Goal: Transaction & Acquisition: Purchase product/service

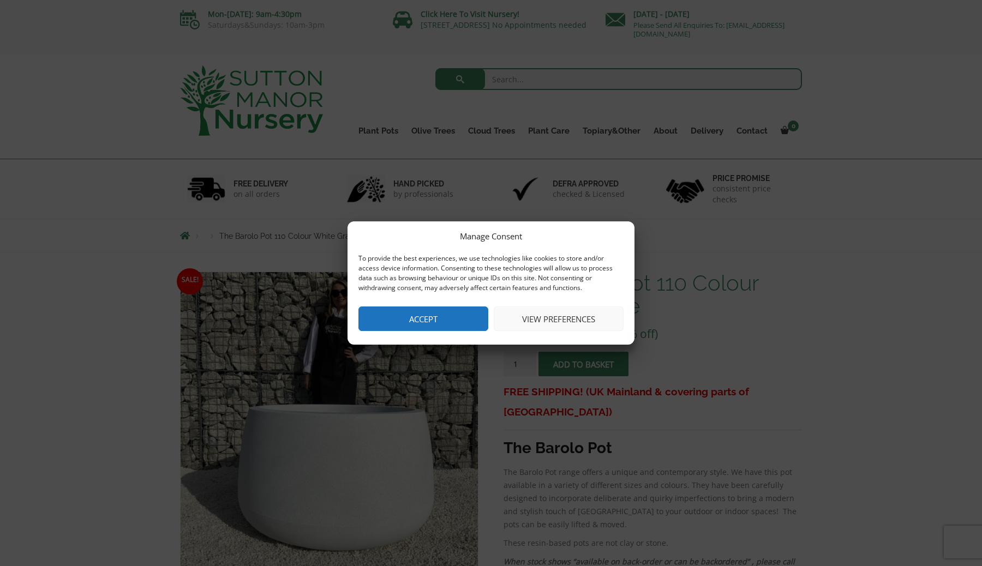
click at [434, 328] on button "Accept" at bounding box center [423, 319] width 130 height 25
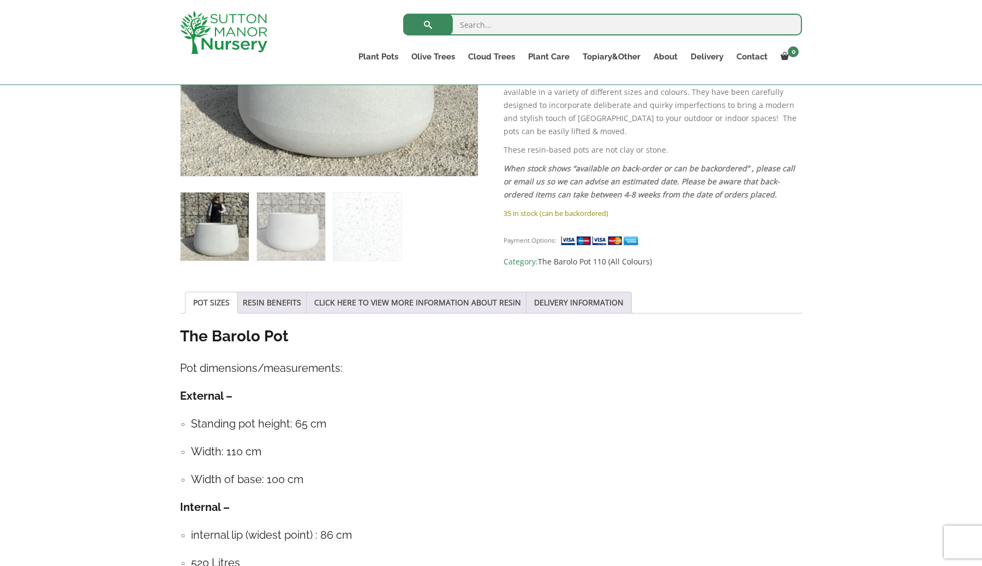
scroll to position [397, 0]
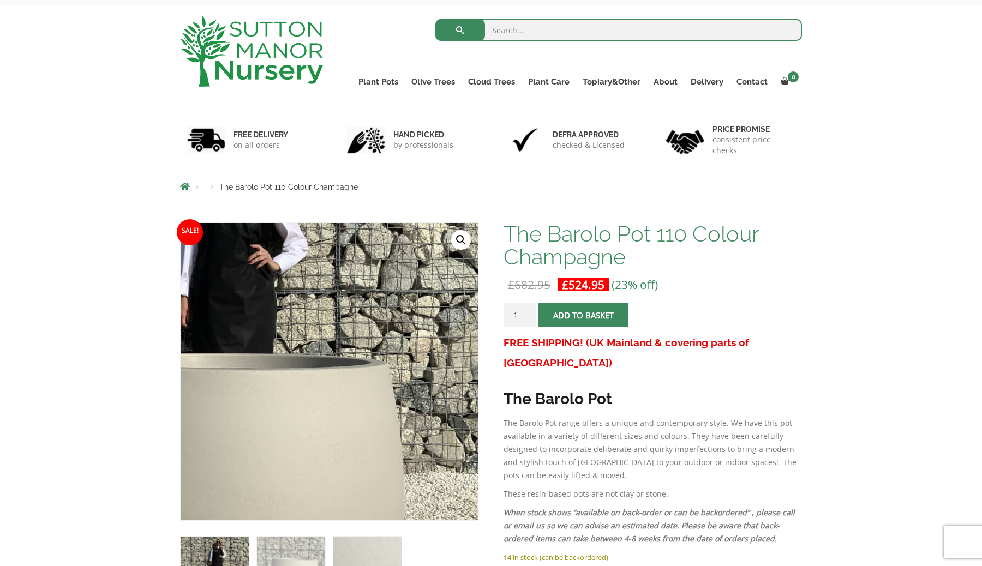
scroll to position [48, 0]
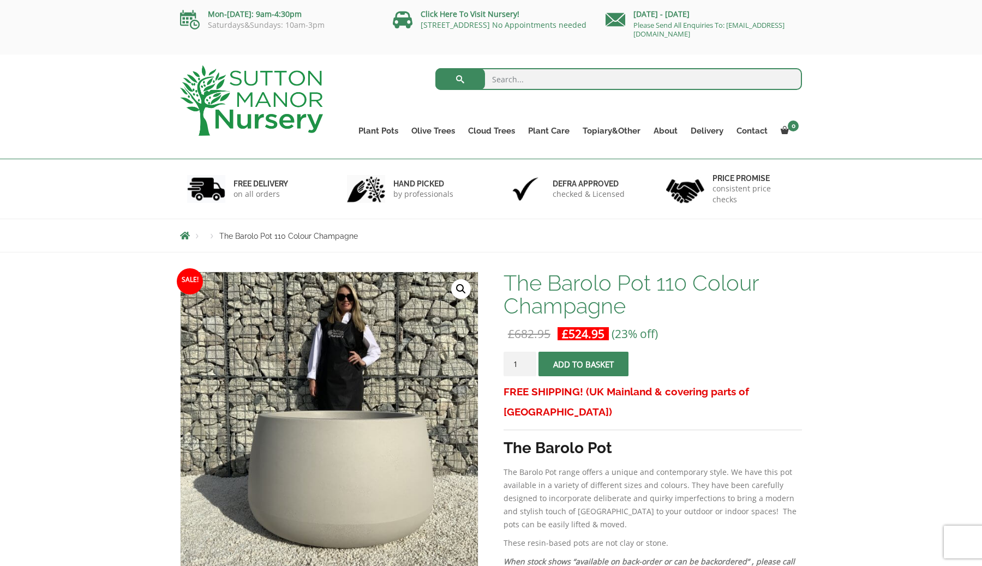
click at [511, 82] on input "search" at bounding box center [618, 79] width 367 height 22
type input "barolo"
click at [435, 68] on button "submit" at bounding box center [460, 79] width 50 height 22
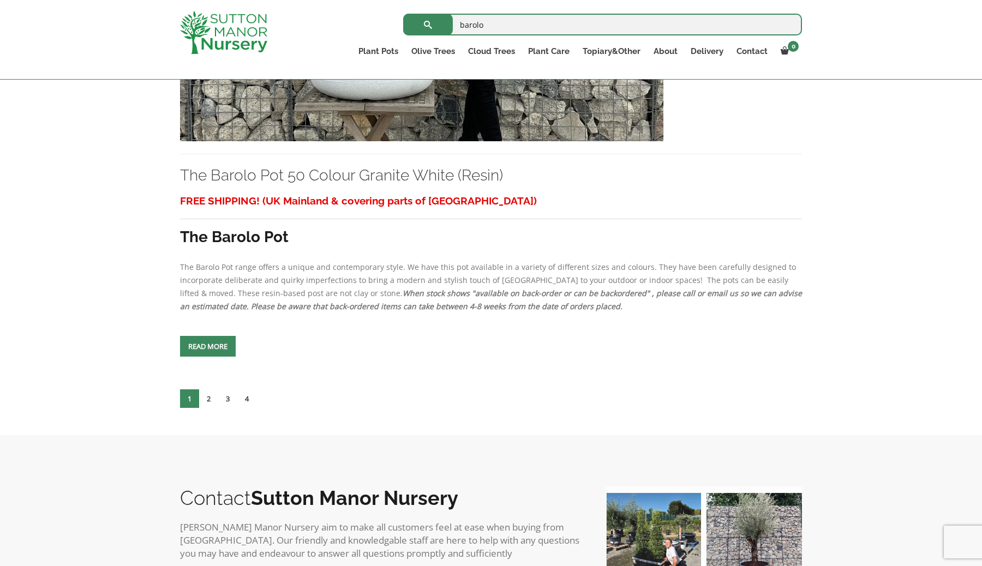
scroll to position [4739, 0]
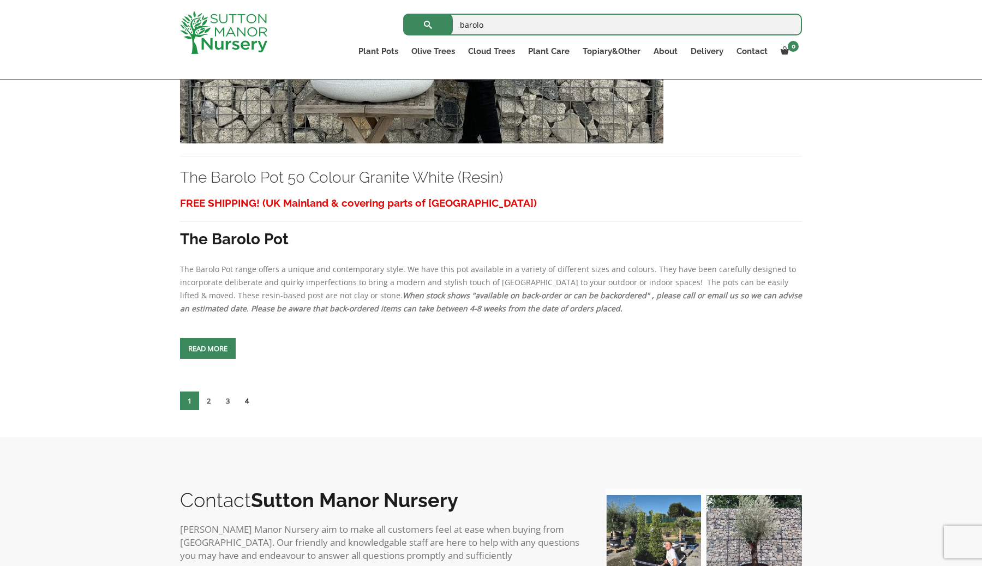
click at [247, 405] on link "4" at bounding box center [246, 401] width 19 height 19
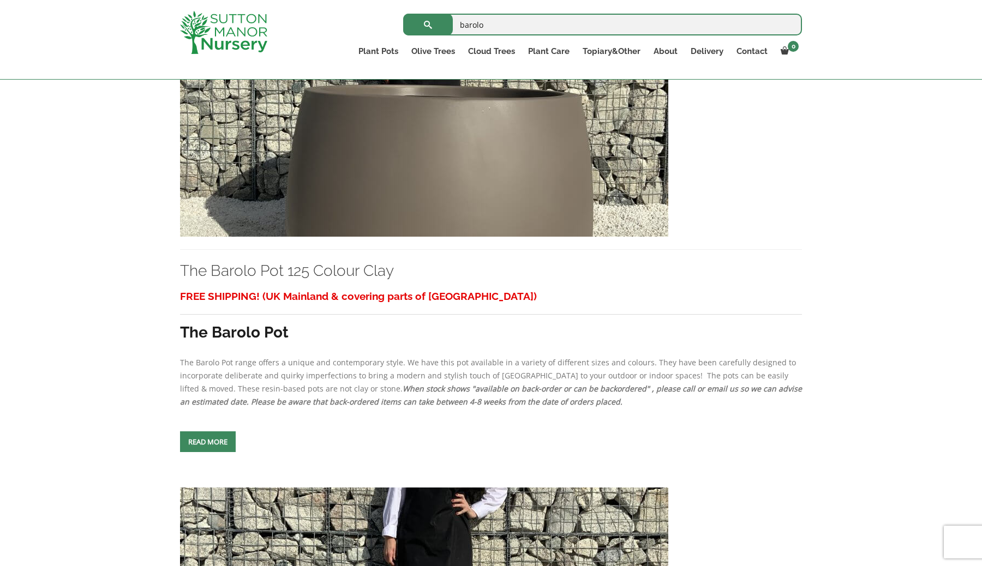
scroll to position [349, 0]
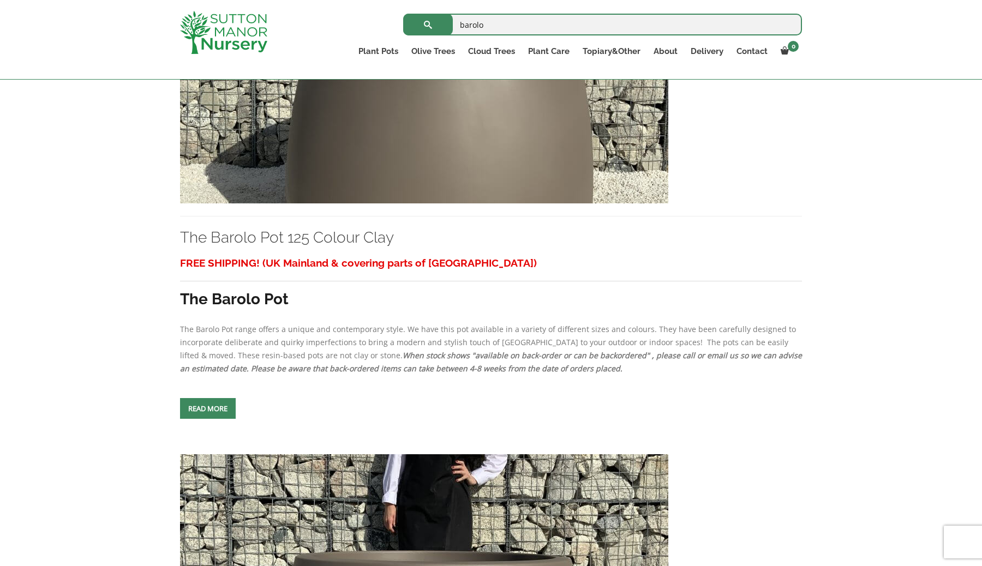
click at [345, 136] on img at bounding box center [424, 86] width 488 height 235
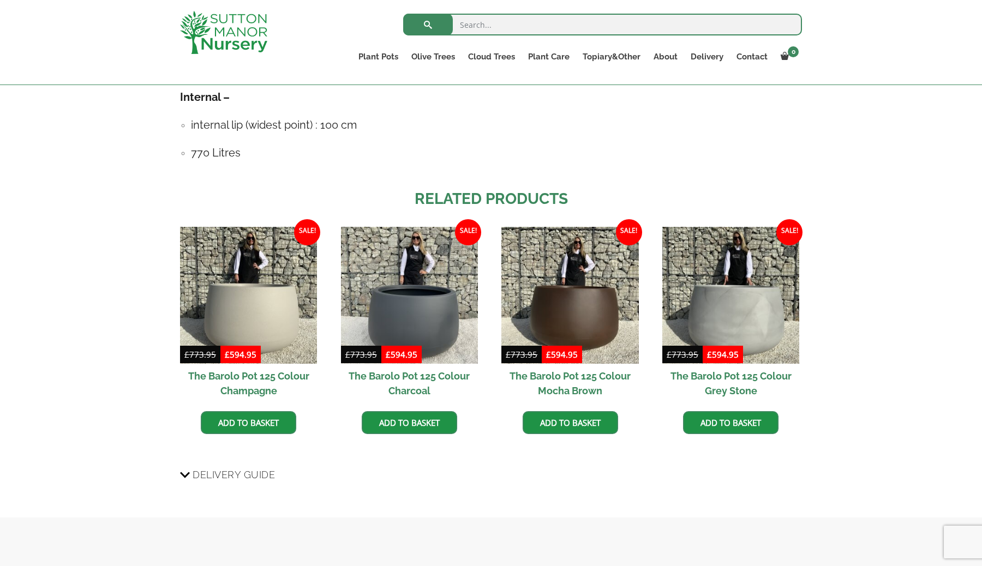
scroll to position [824, 0]
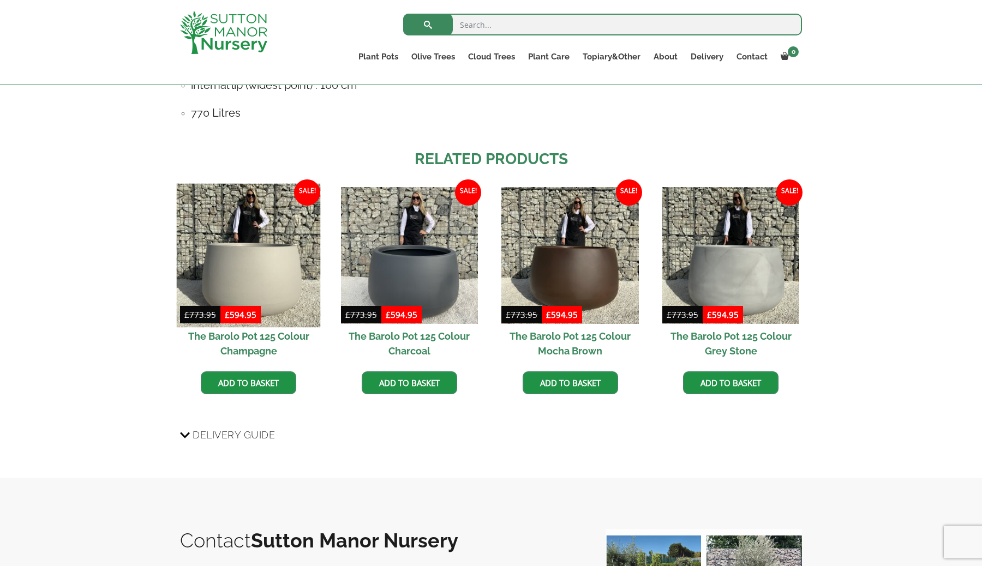
click at [239, 269] on img at bounding box center [249, 255] width 144 height 144
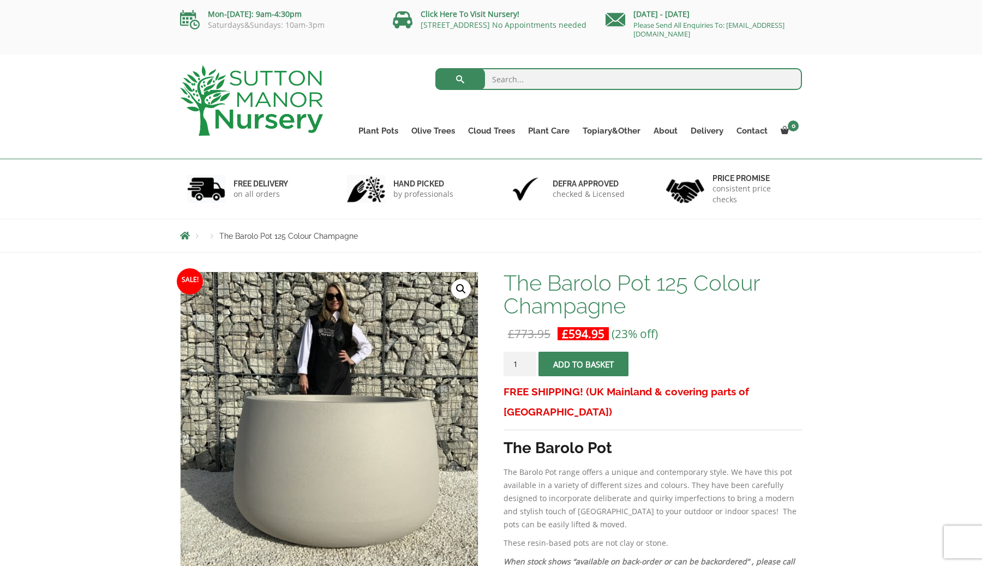
click at [363, 503] on img at bounding box center [300, 352] width 545 height 545
click at [458, 289] on link "🔍" at bounding box center [461, 289] width 20 height 20
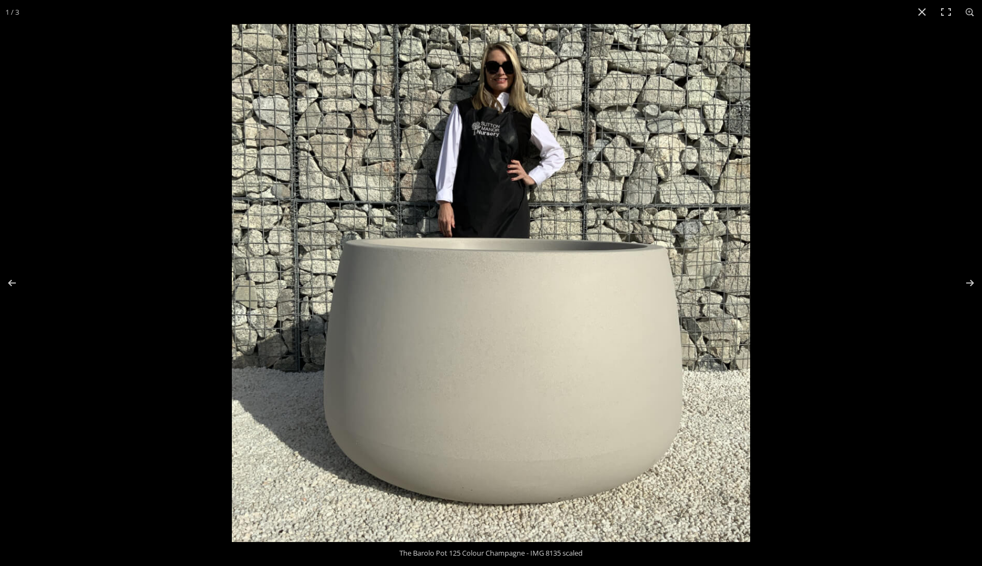
click at [439, 272] on img at bounding box center [491, 283] width 518 height 518
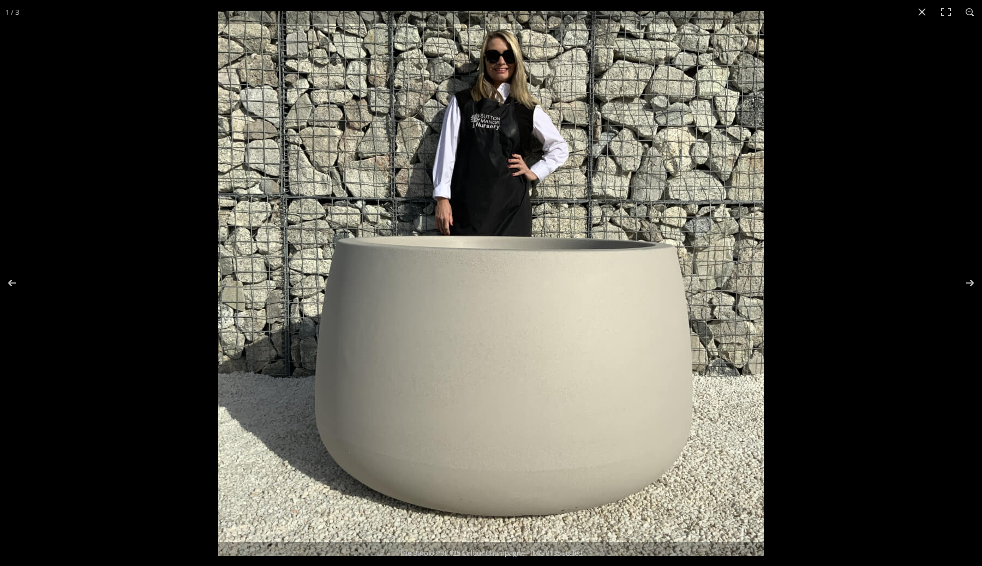
click at [439, 272] on img at bounding box center [490, 283] width 545 height 545
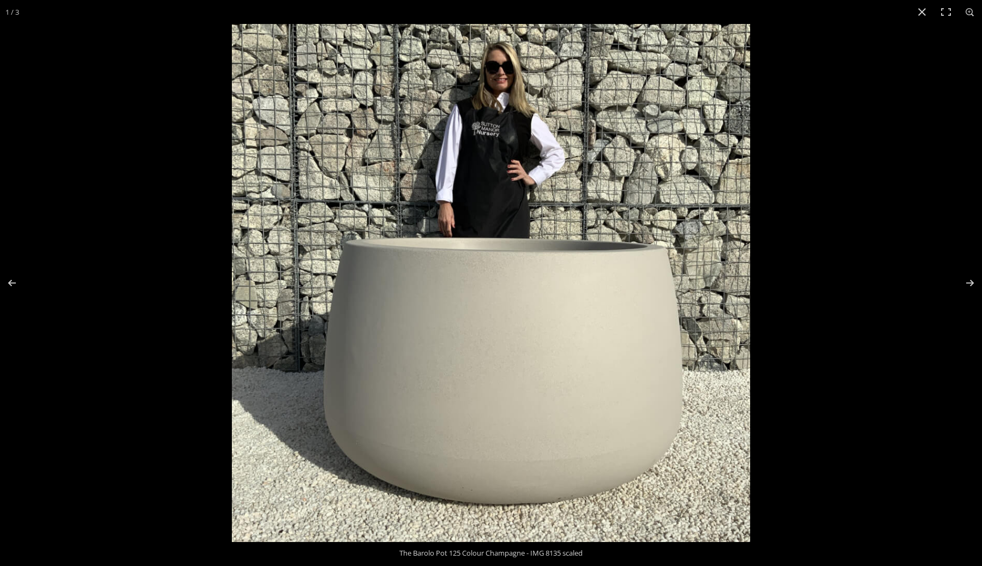
click at [440, 290] on img at bounding box center [491, 283] width 518 height 518
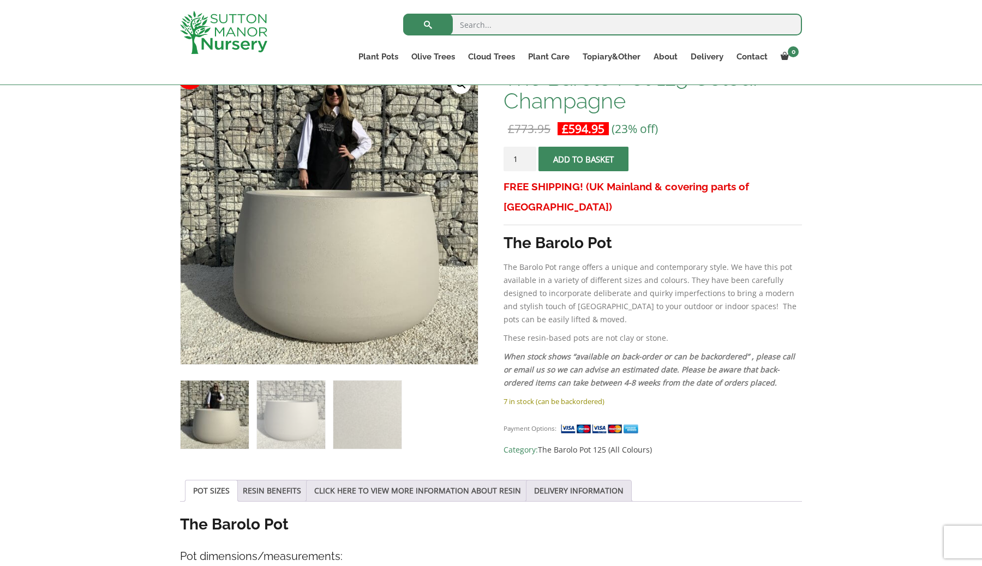
scroll to position [175, 0]
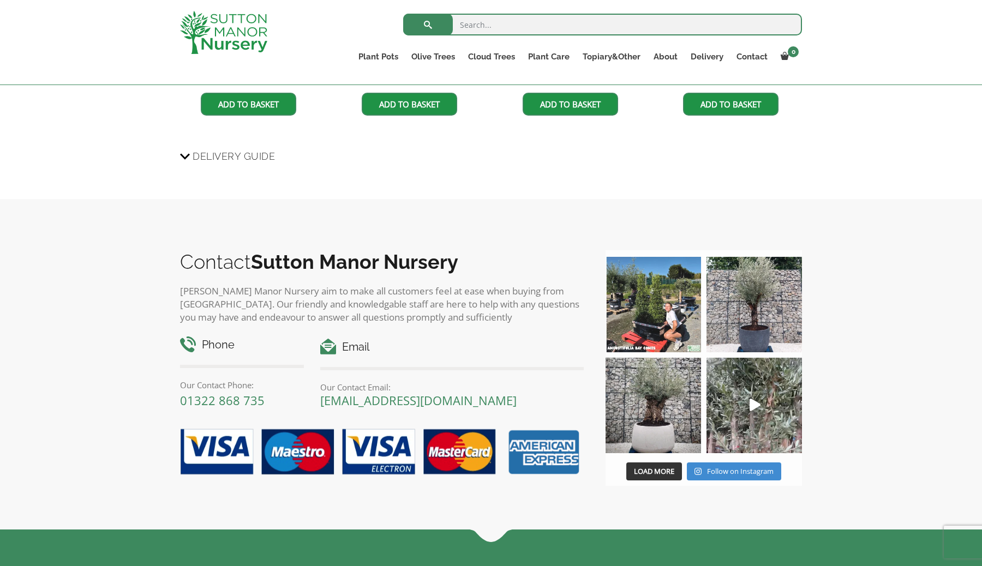
scroll to position [1103, 0]
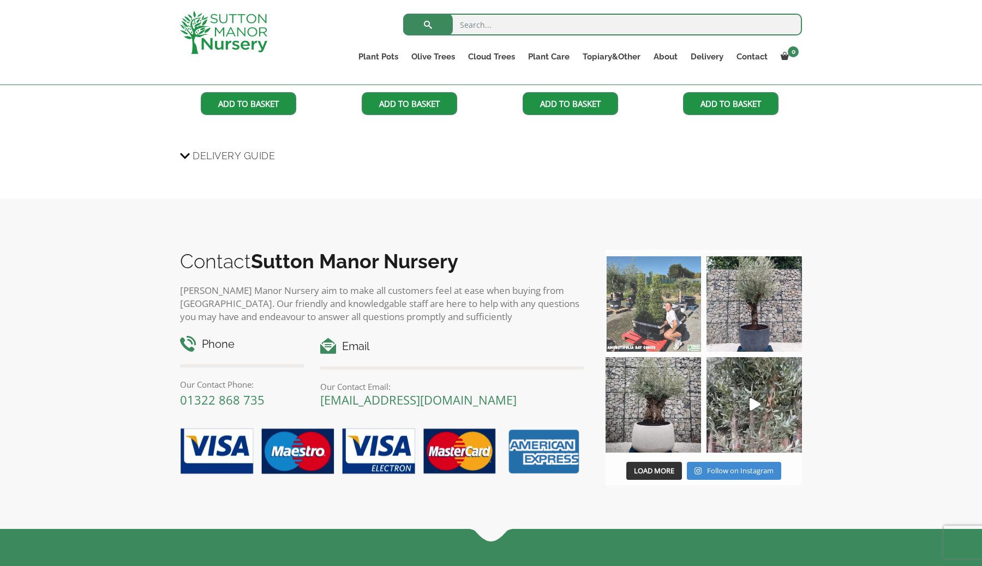
click at [656, 416] on img at bounding box center [652, 404] width 95 height 95
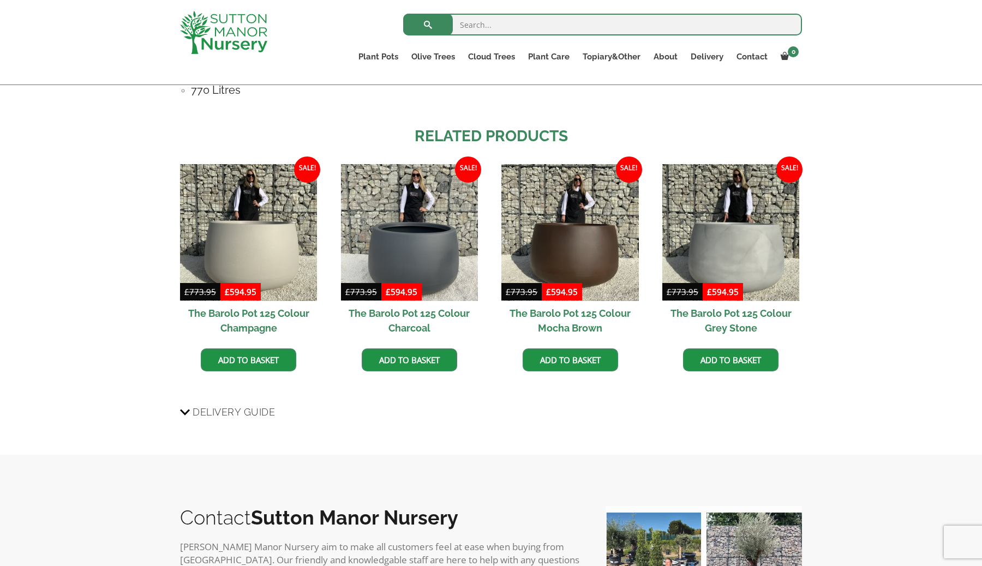
scroll to position [848, 0]
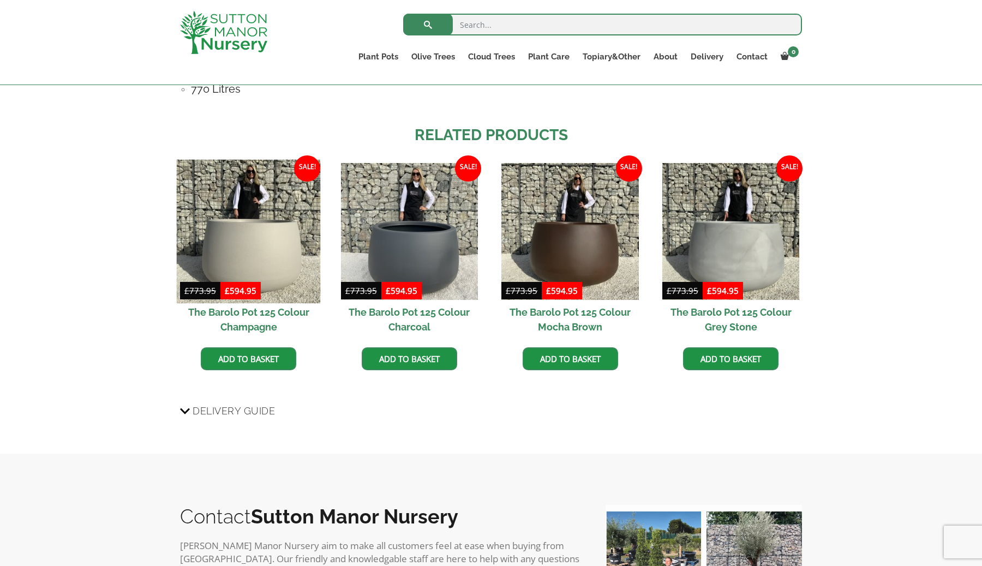
click at [243, 223] on img at bounding box center [249, 231] width 144 height 144
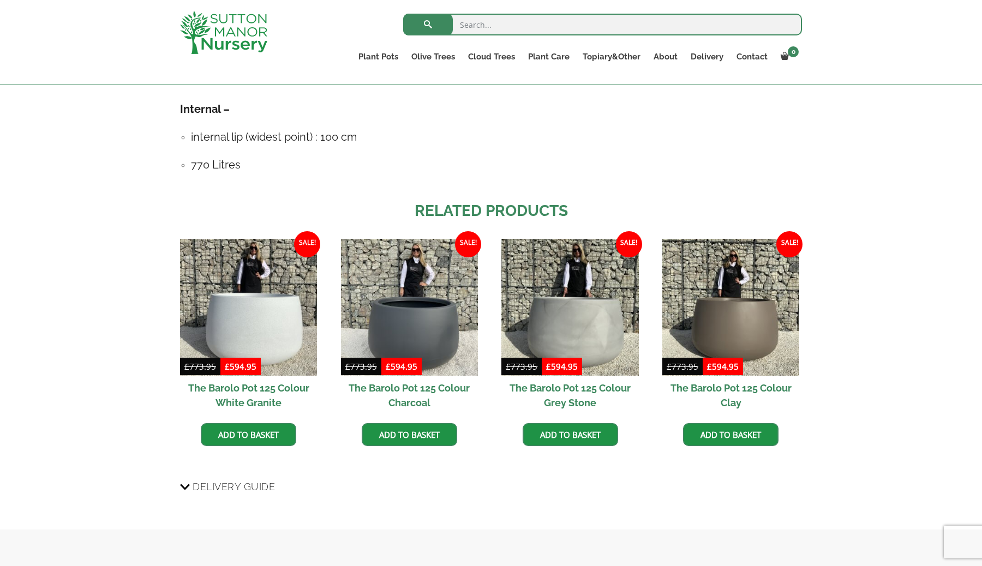
scroll to position [773, 0]
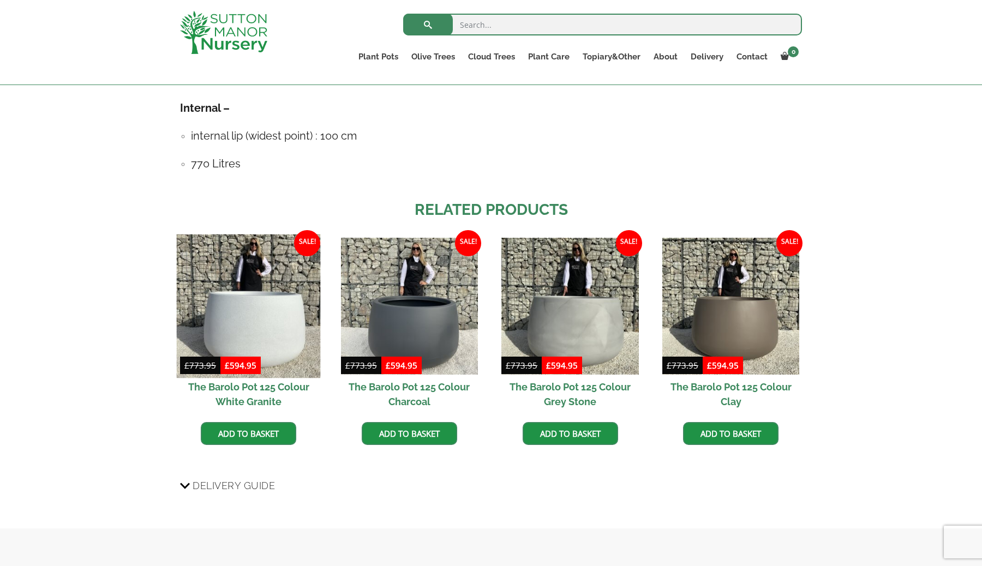
click at [255, 301] on img at bounding box center [249, 306] width 144 height 144
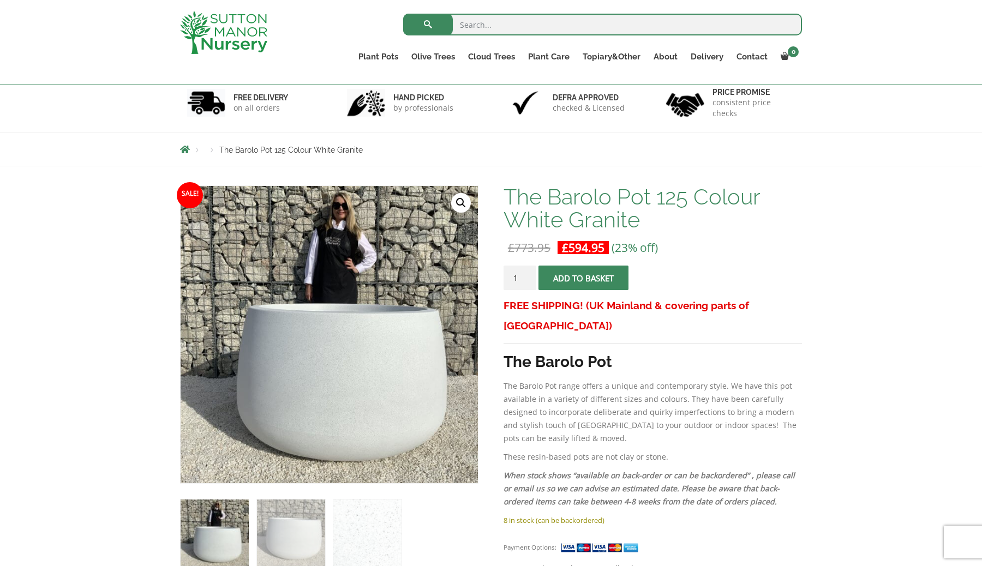
scroll to position [66, 0]
click at [358, 530] on img at bounding box center [367, 534] width 68 height 68
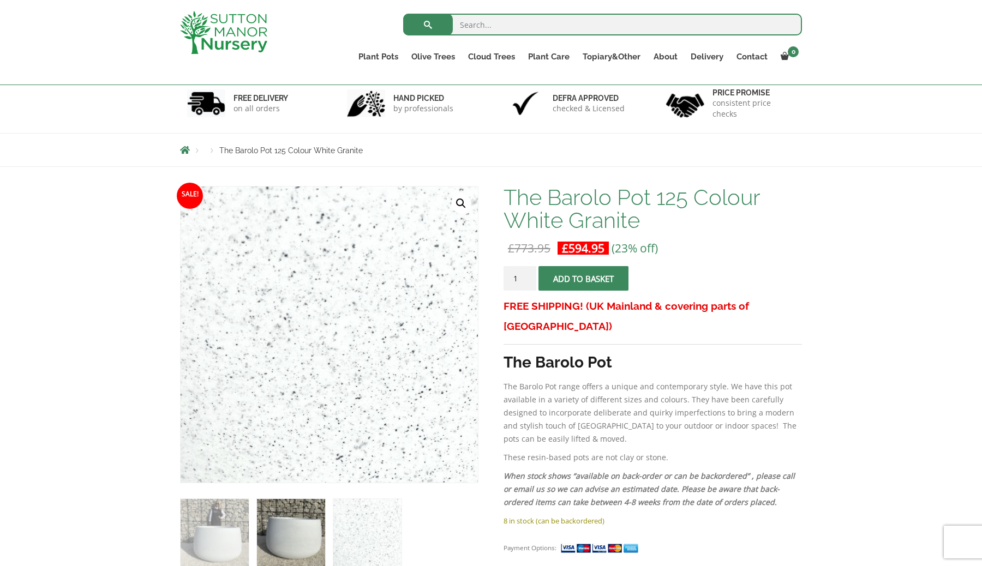
click at [290, 518] on img at bounding box center [291, 533] width 68 height 68
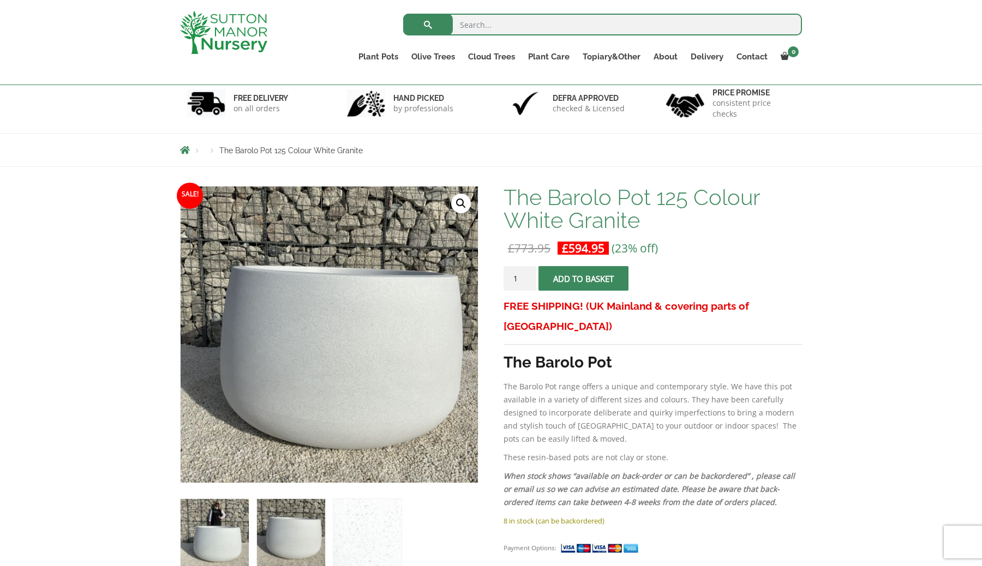
click at [242, 529] on img at bounding box center [215, 533] width 68 height 68
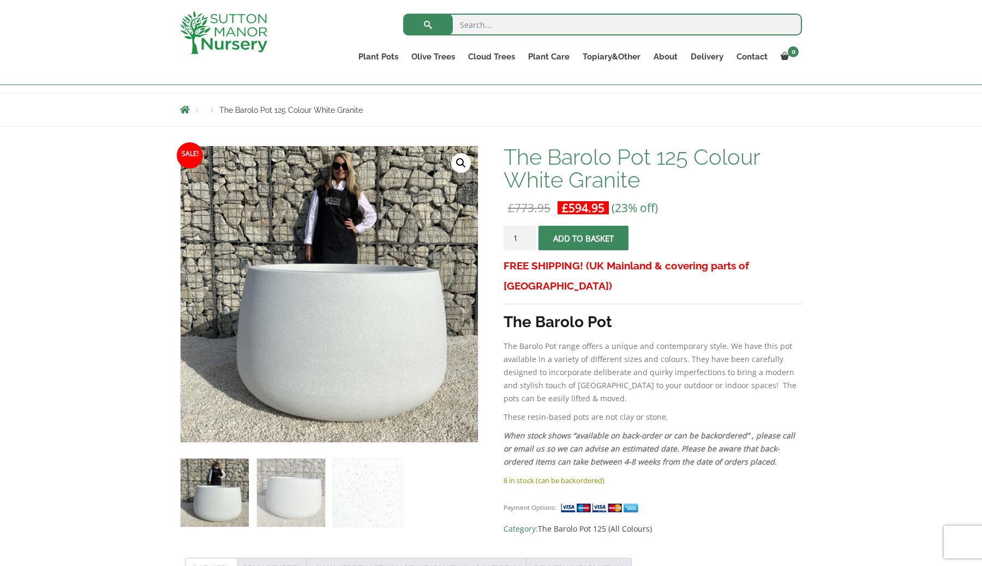
scroll to position [106, 0]
click at [231, 483] on img at bounding box center [215, 493] width 68 height 68
click at [297, 483] on img at bounding box center [291, 493] width 68 height 68
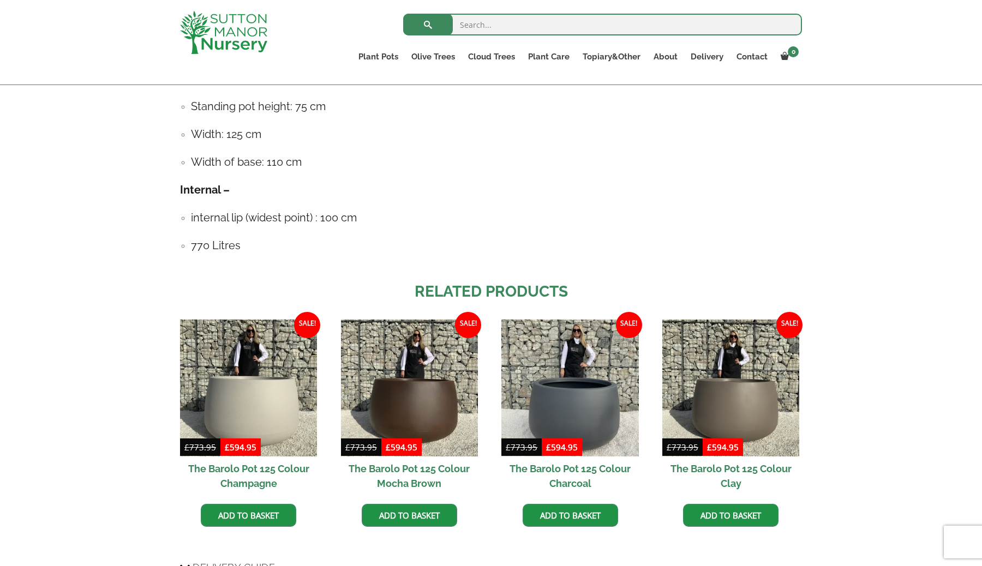
scroll to position [692, 0]
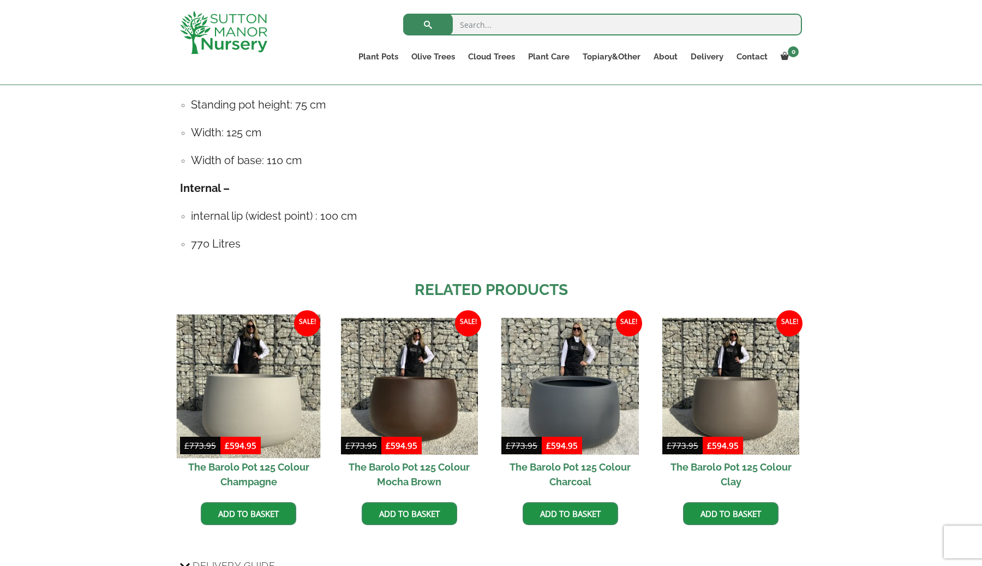
click at [247, 391] on img at bounding box center [249, 386] width 144 height 144
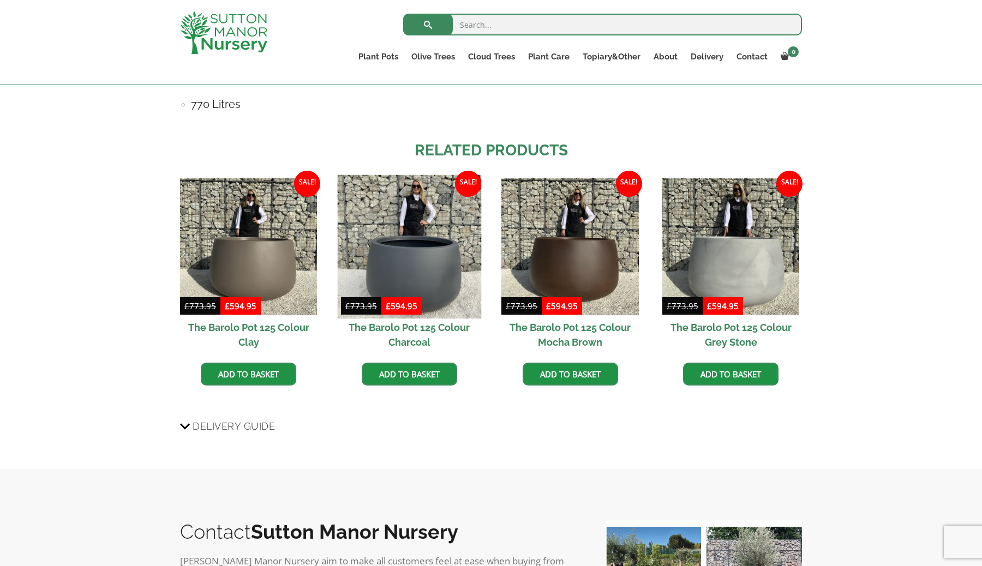
scroll to position [829, 0]
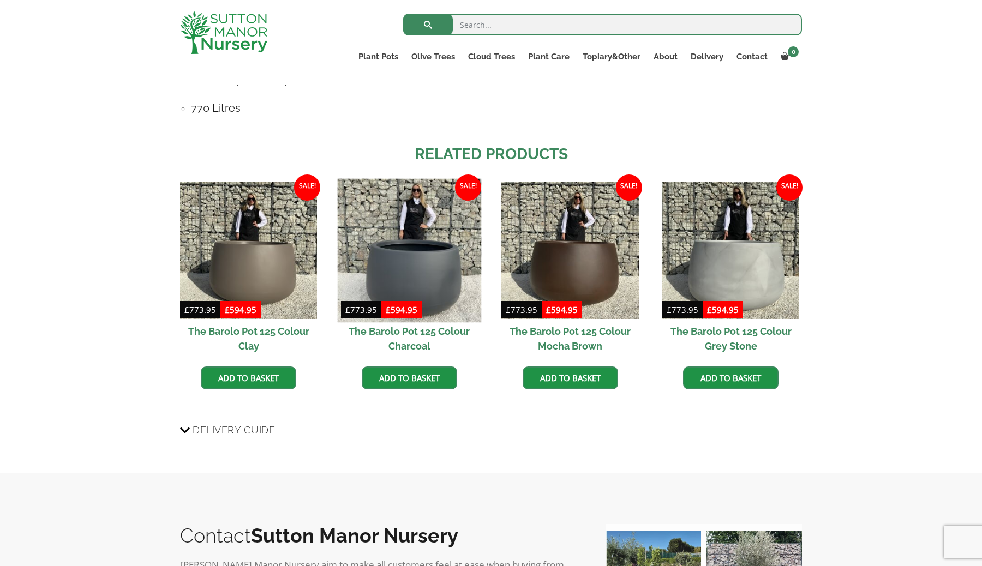
click at [417, 267] on img at bounding box center [409, 250] width 144 height 144
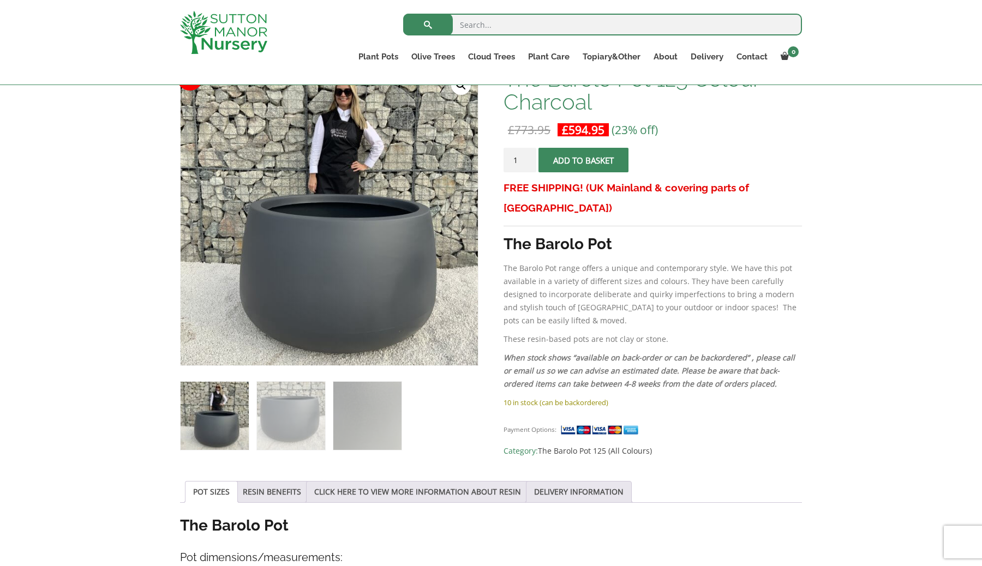
scroll to position [187, 0]
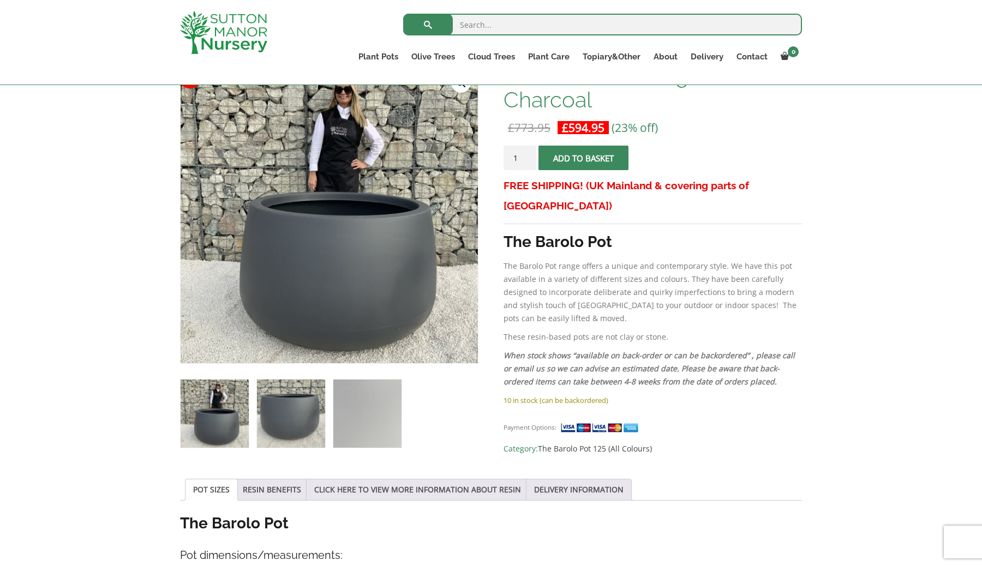
click at [303, 407] on img at bounding box center [291, 414] width 68 height 68
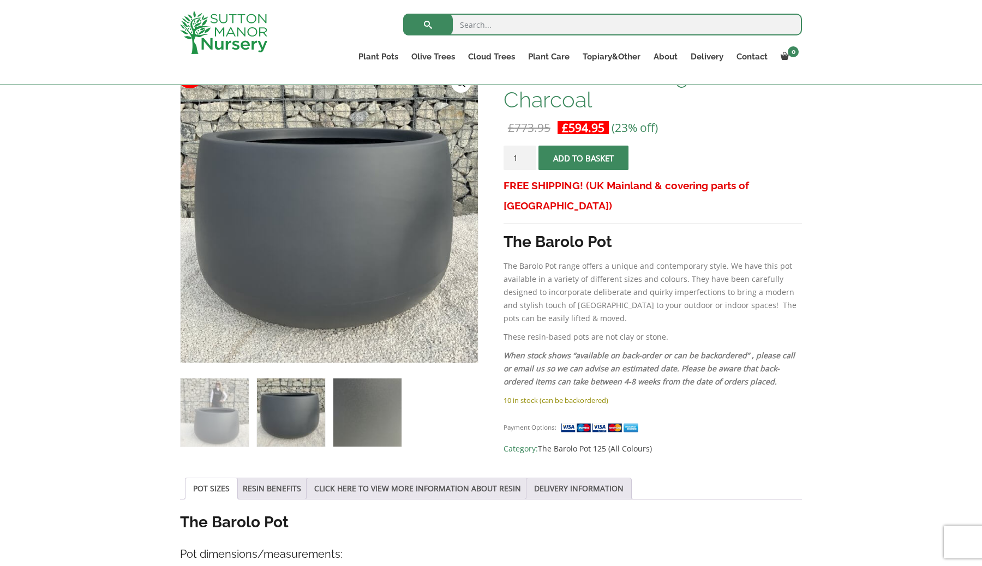
click at [353, 409] on img at bounding box center [367, 413] width 68 height 68
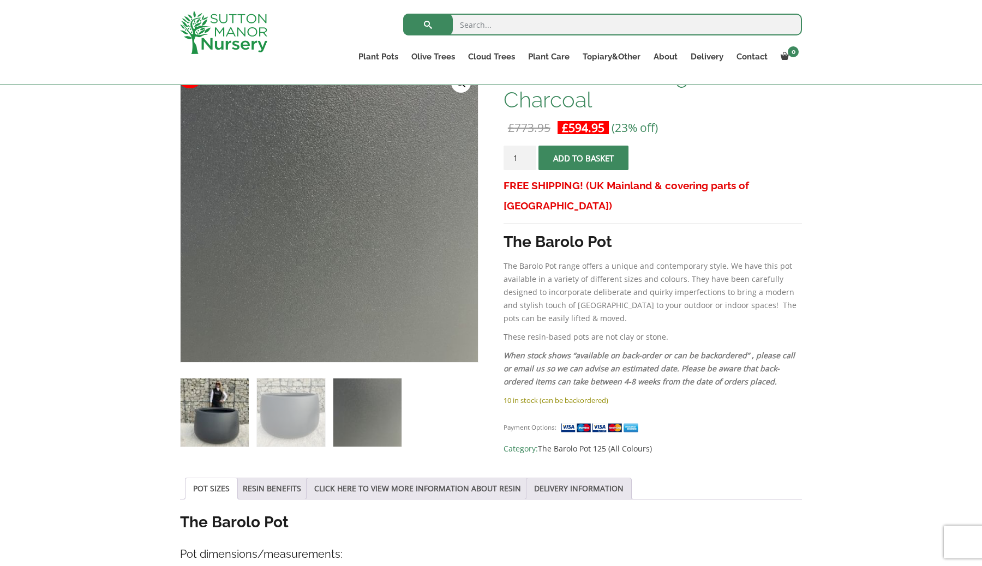
click at [235, 410] on img at bounding box center [215, 413] width 68 height 68
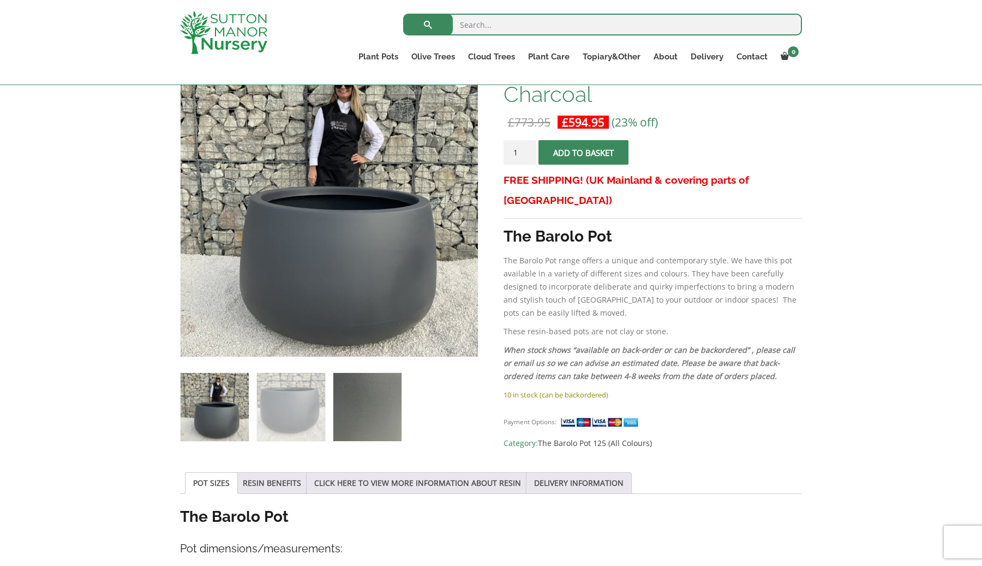
scroll to position [193, 0]
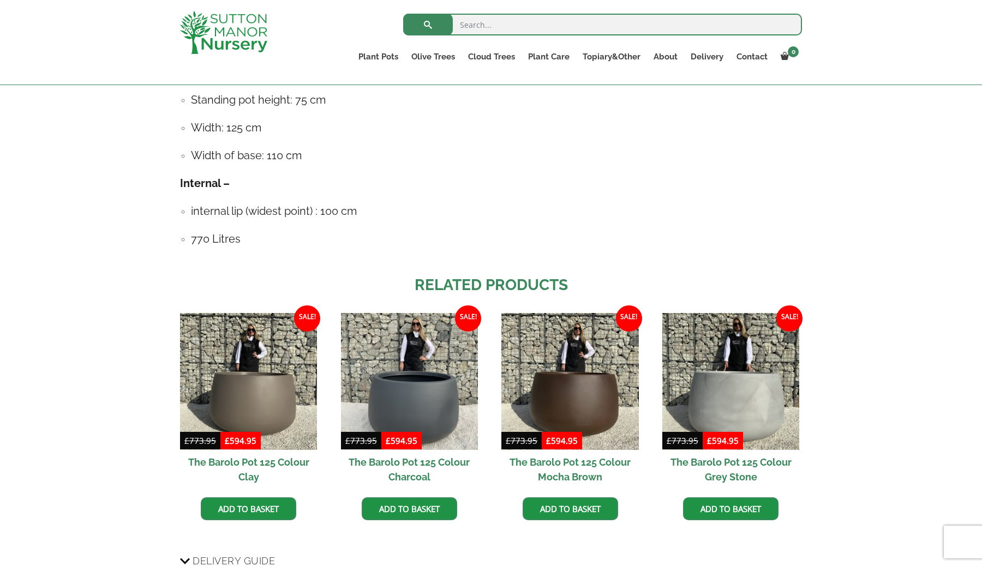
scroll to position [693, 0]
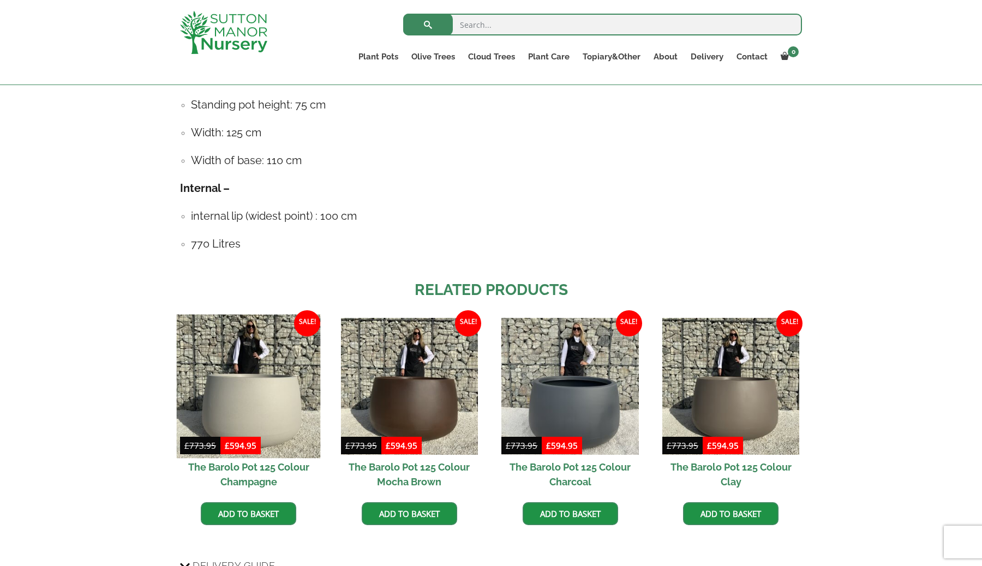
click at [256, 358] on img at bounding box center [249, 386] width 144 height 144
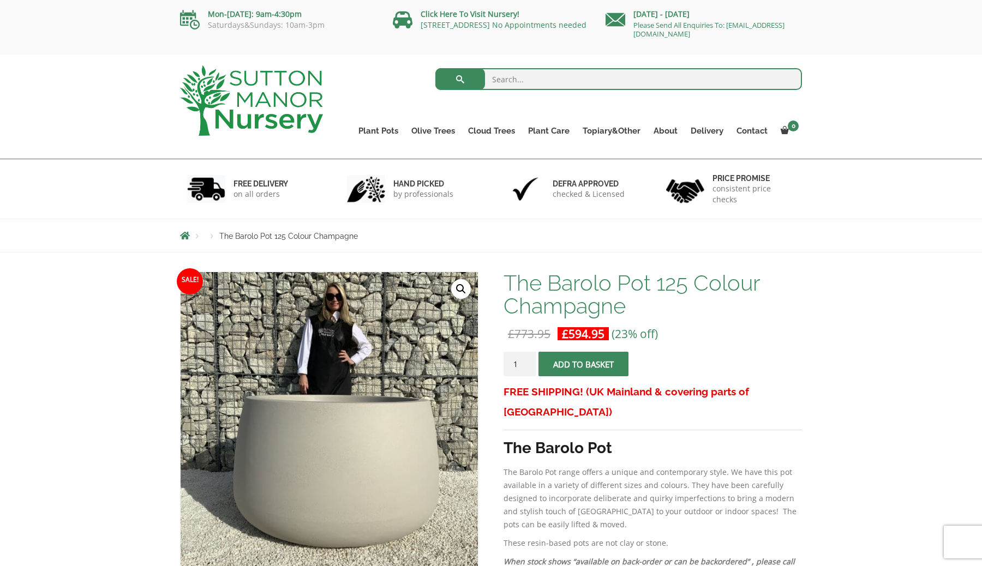
click at [605, 358] on button "Add to basket" at bounding box center [583, 364] width 90 height 25
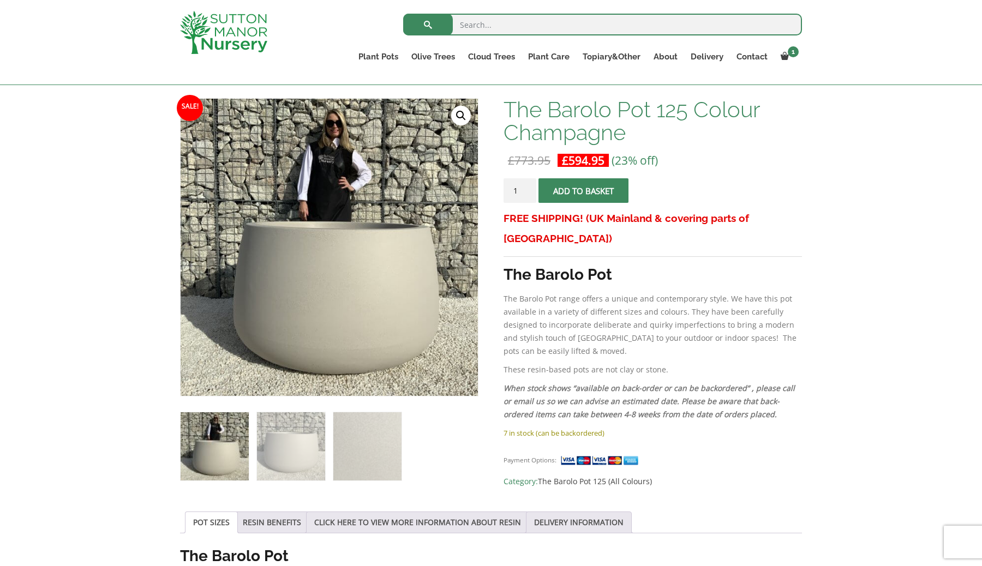
scroll to position [85, 0]
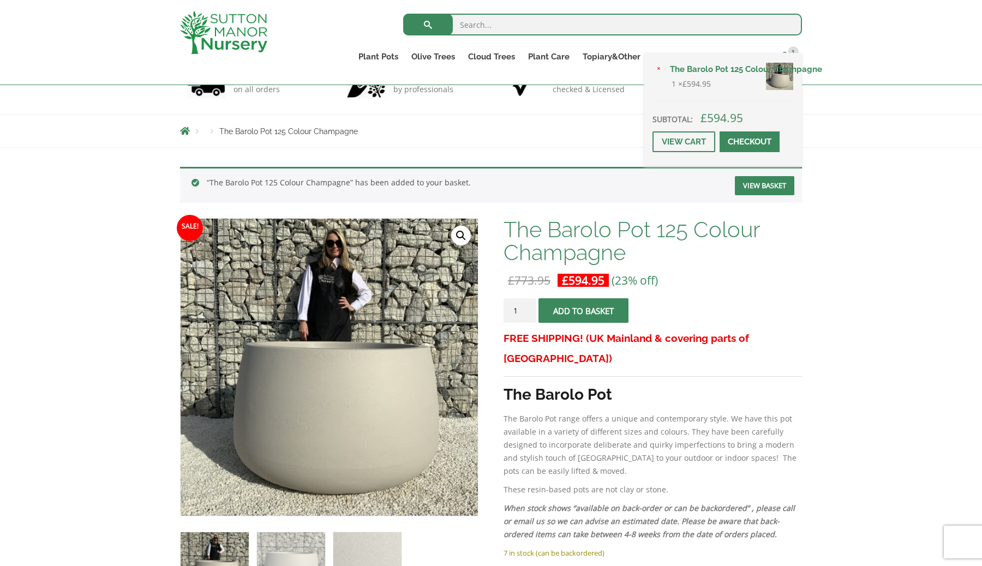
click at [750, 142] on span at bounding box center [750, 142] width 0 height 0
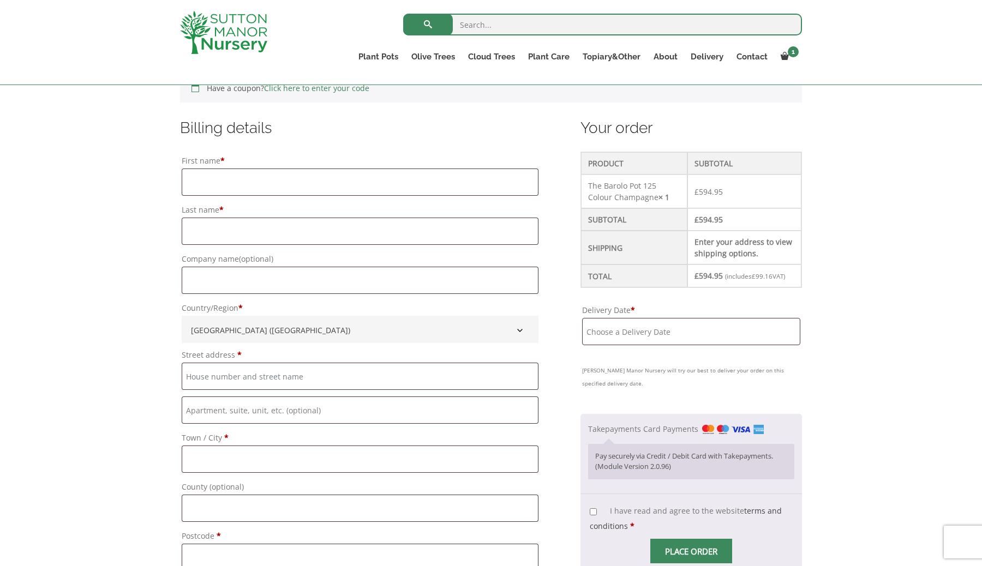
scroll to position [252, 0]
click at [637, 326] on input "Delivery Date *" at bounding box center [691, 330] width 218 height 27
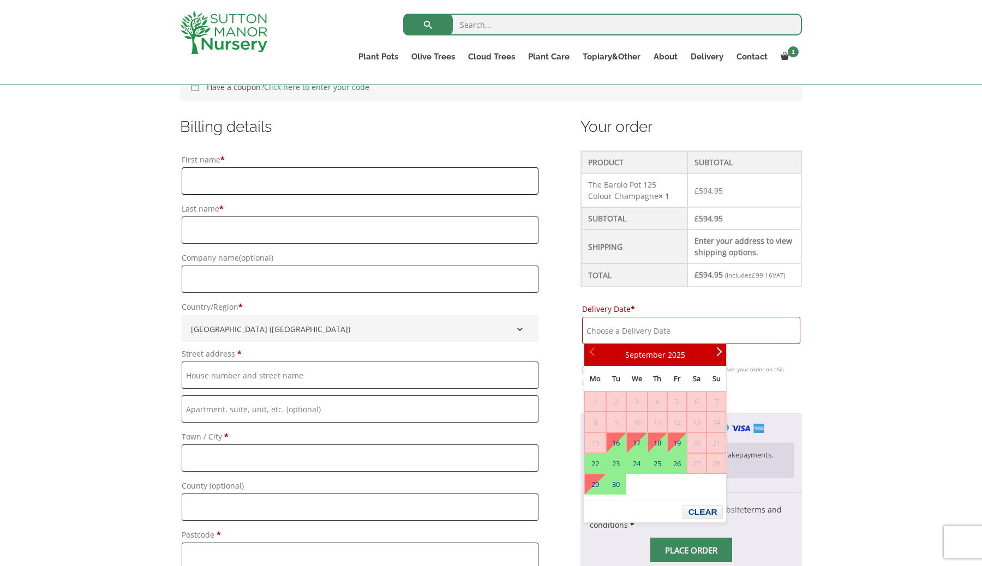
click at [273, 178] on input "First name *" at bounding box center [360, 180] width 357 height 27
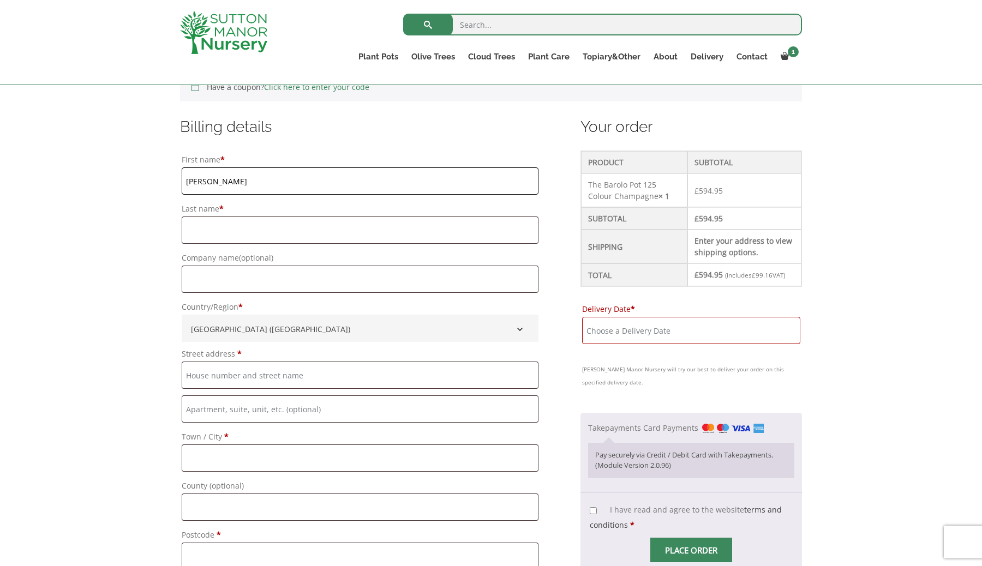
type input "[PERSON_NAME]"
type input "Magnolia House"
click at [222, 407] on input "Flat, suite, unit, etc. (optional)" at bounding box center [360, 408] width 357 height 27
type input "Heathfield Close"
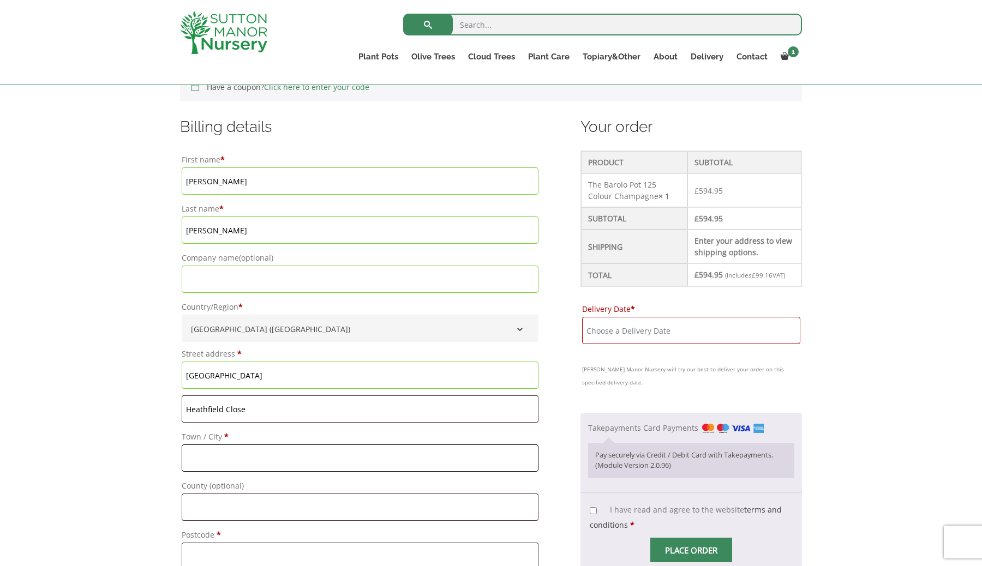
click at [235, 453] on input "Town / City *" at bounding box center [360, 458] width 357 height 27
type input "Woking"
click at [208, 503] on input "County (optional)" at bounding box center [360, 507] width 357 height 27
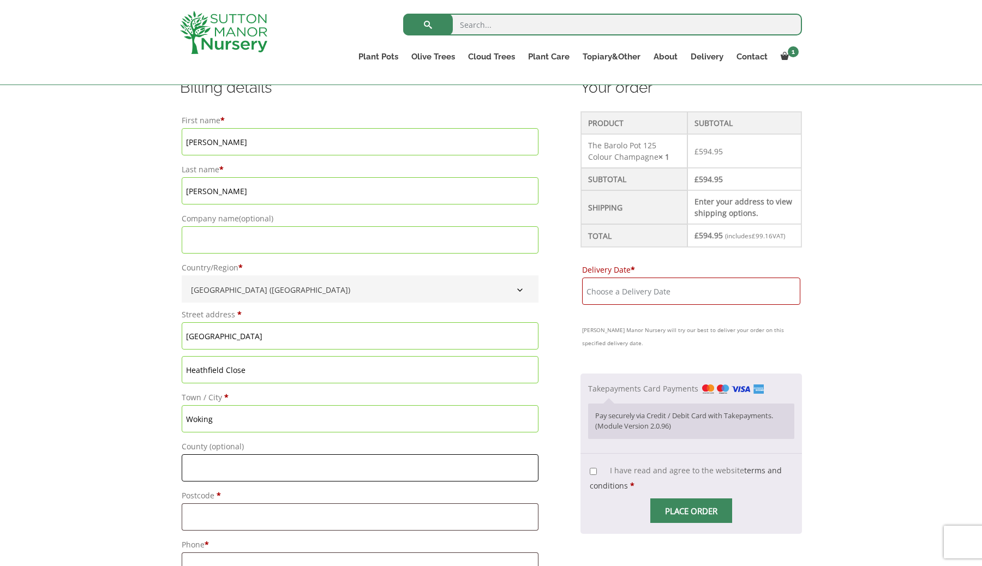
scroll to position [298, 0]
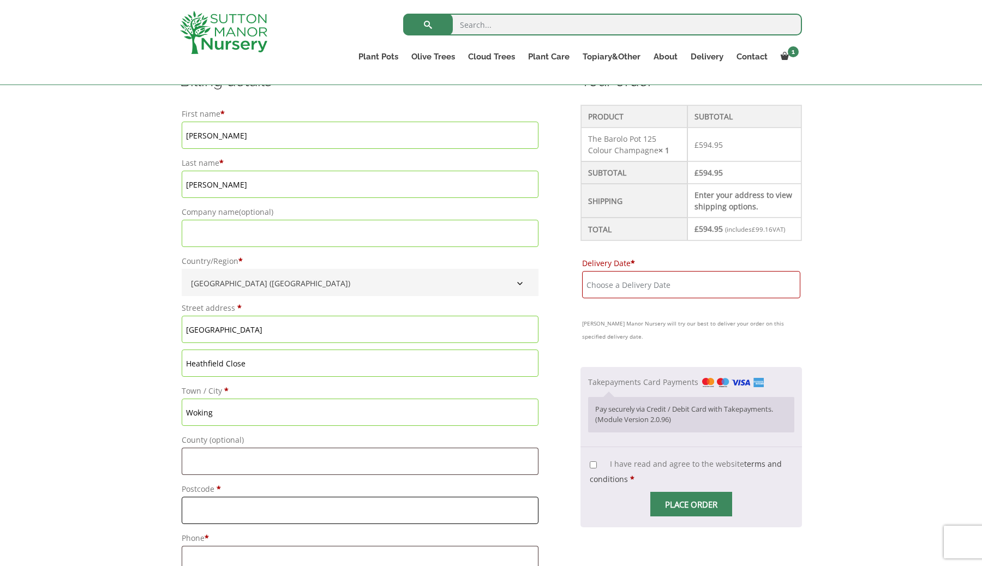
click at [222, 508] on input "Postcode *" at bounding box center [360, 510] width 357 height 27
type input "GU227JQ"
type input "[GEOGRAPHIC_DATA]"
type input "07880002221"
type input "[EMAIL_ADDRESS][DOMAIN_NAME]"
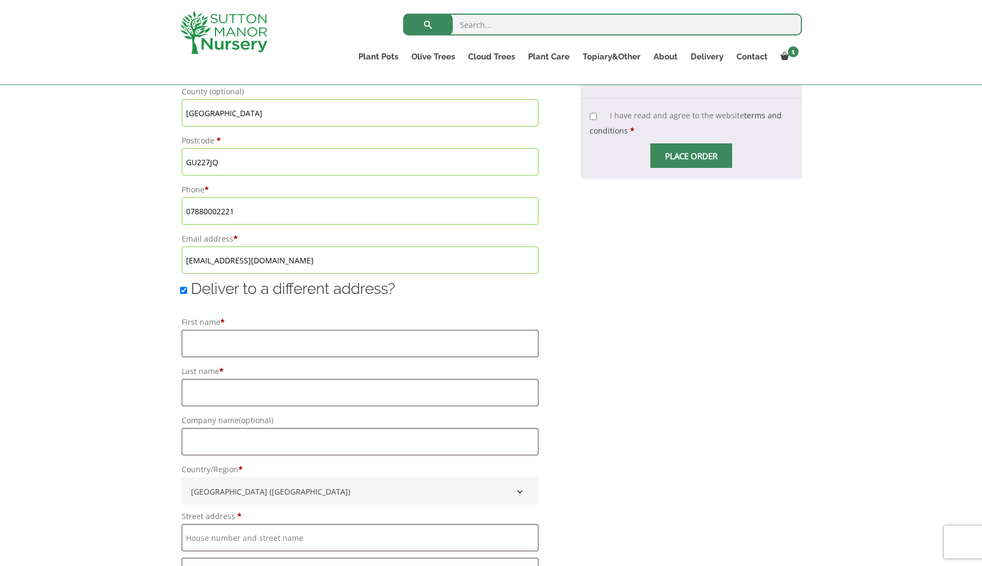
scroll to position [655, 0]
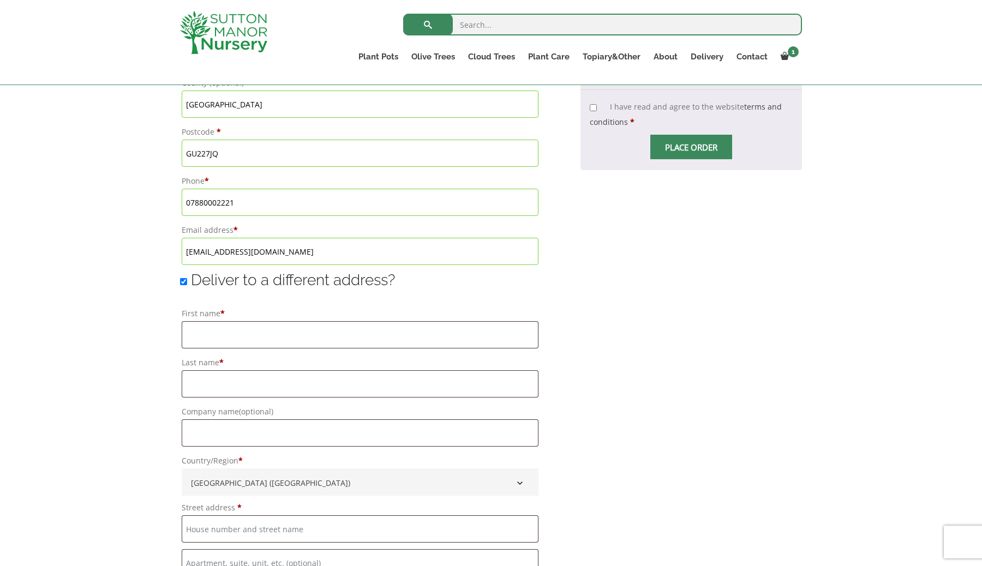
click at [183, 282] on input "Deliver to a different address?" at bounding box center [183, 281] width 7 height 7
checkbox input "false"
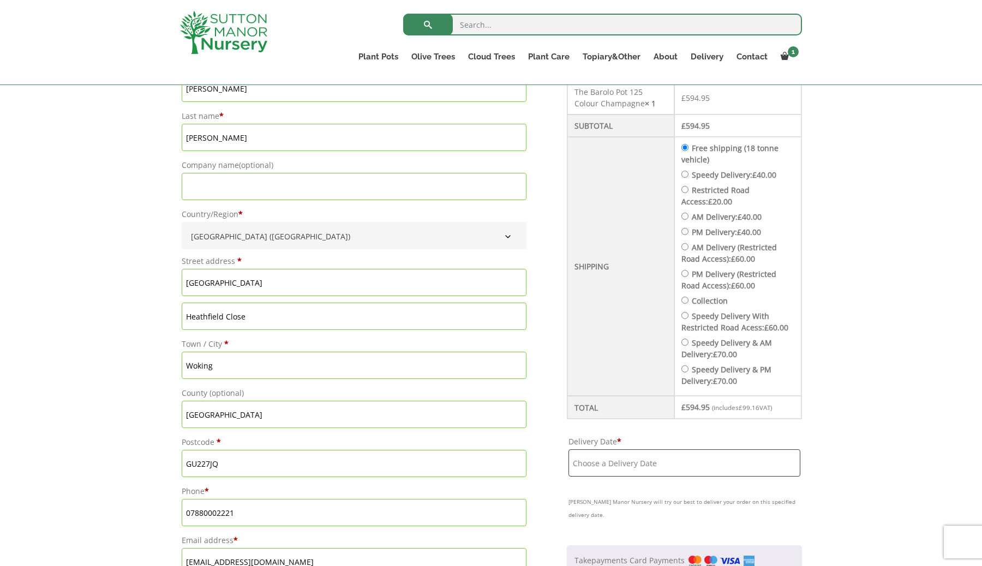
scroll to position [346, 0]
click at [622, 481] on p "Delivery Date * Sutton Manor Nursery will try our best to deliver your order on…" at bounding box center [684, 476] width 235 height 91
click at [633, 459] on input "Delivery Date *" at bounding box center [684, 461] width 232 height 27
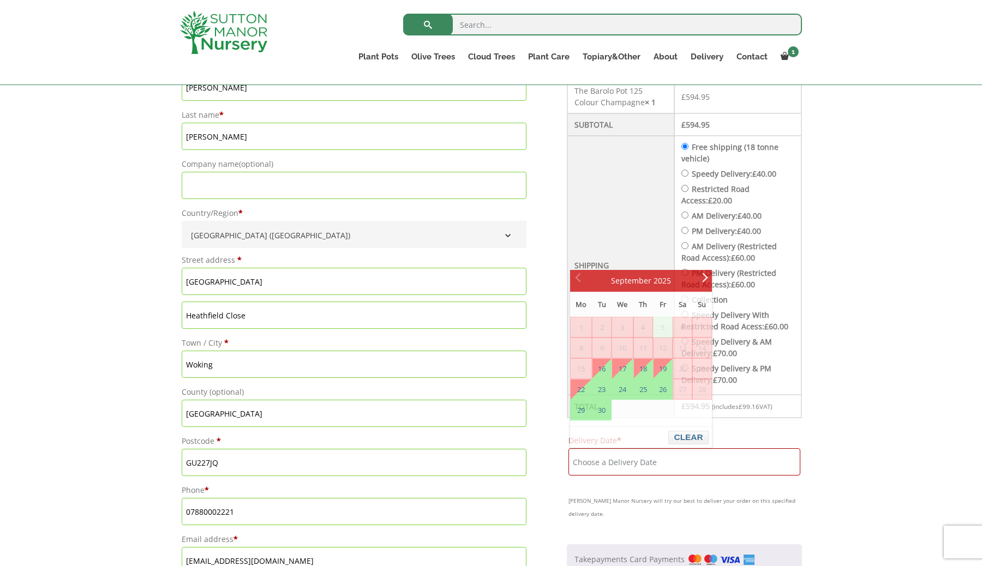
click at [708, 170] on label "Speedy Delivery: £ 40.00" at bounding box center [734, 174] width 85 height 10
click at [688, 170] on input "Speedy Delivery: £ 40.00" at bounding box center [684, 173] width 7 height 7
radio input "true"
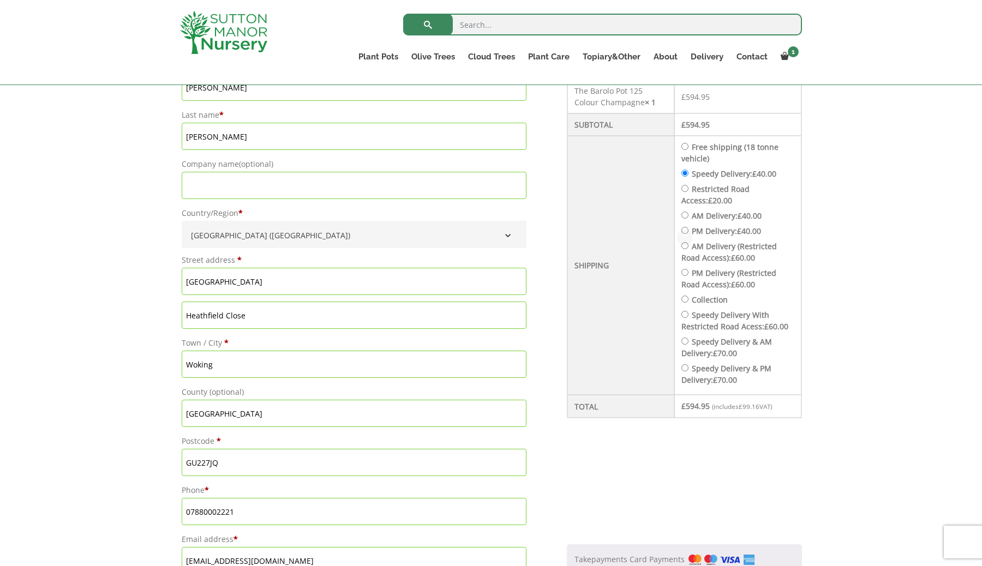
click at [706, 171] on div "Checkout" at bounding box center [684, 237] width 234 height 361
click at [647, 470] on input "Delivery Date *" at bounding box center [684, 461] width 232 height 27
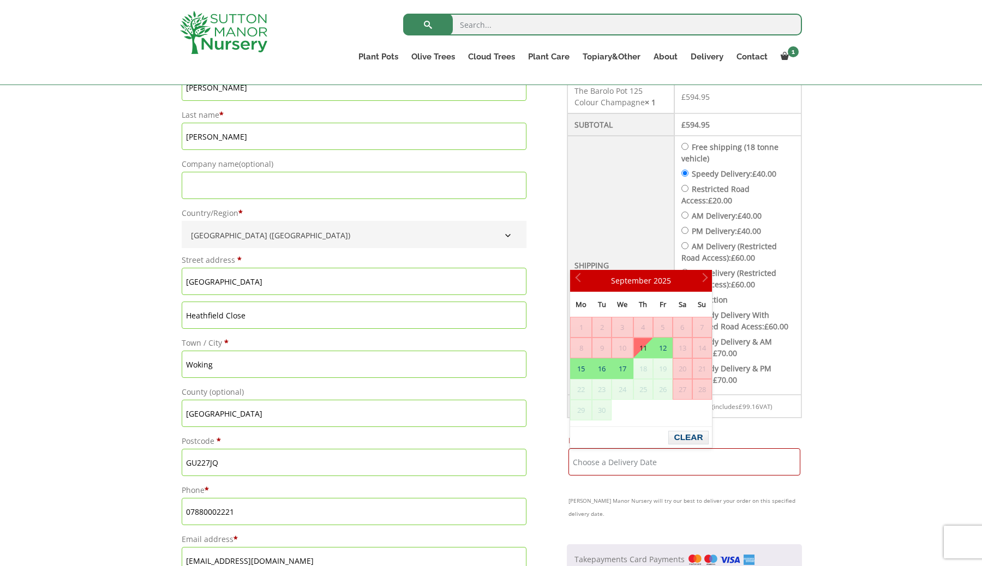
click at [642, 347] on link "11" at bounding box center [643, 348] width 19 height 20
type input "[DATE]"
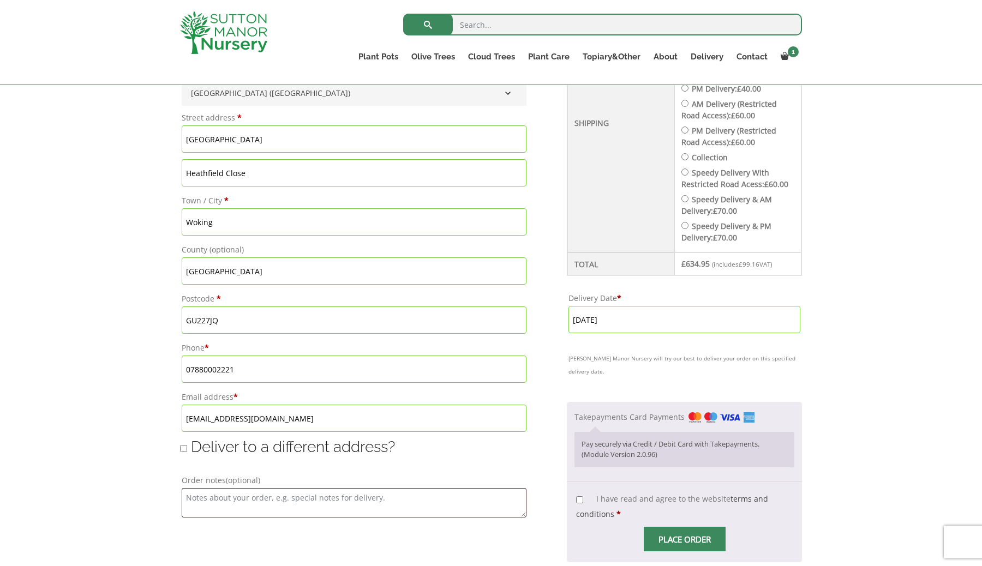
scroll to position [479, 0]
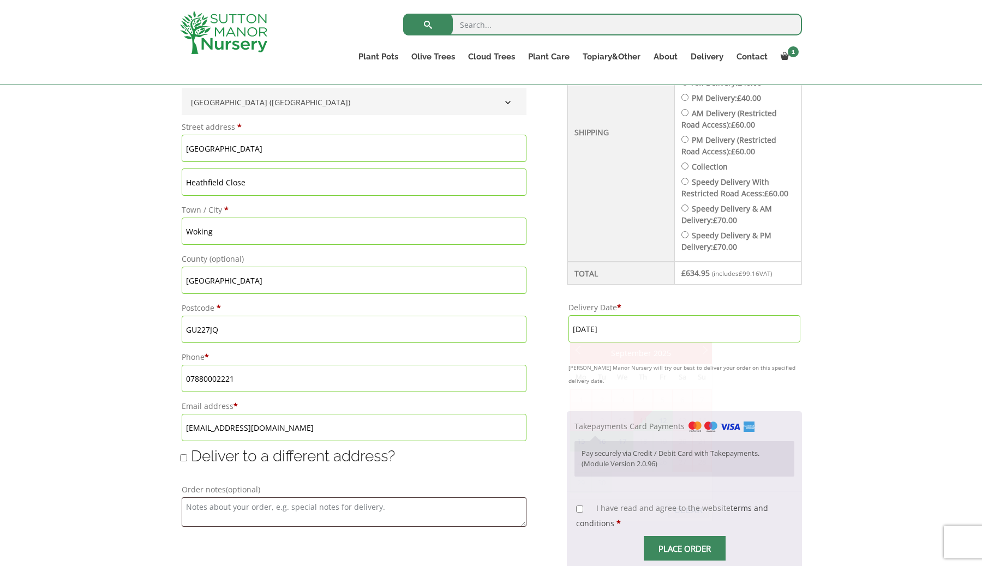
click at [651, 325] on input "[DATE]" at bounding box center [684, 328] width 232 height 27
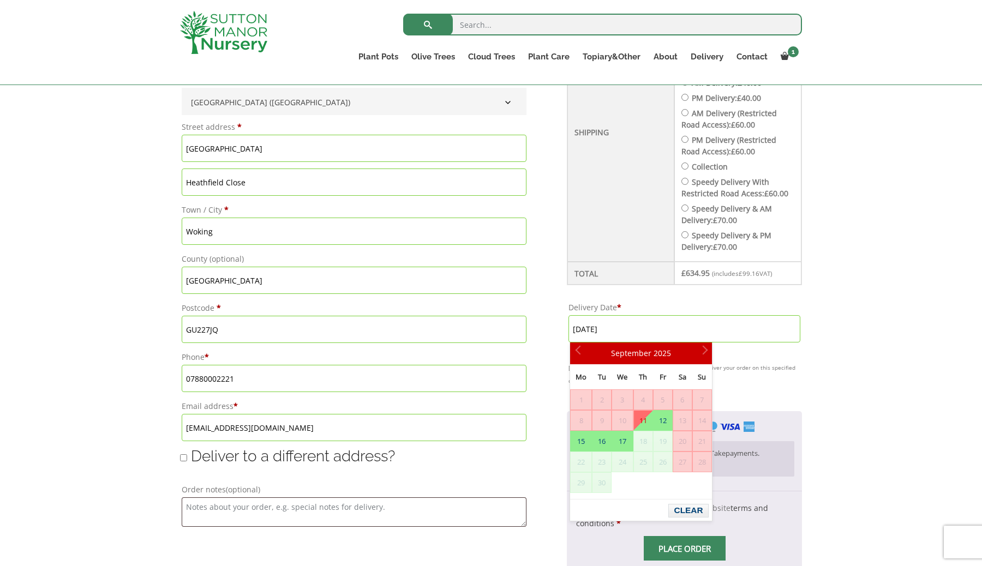
click at [641, 426] on link "11" at bounding box center [643, 421] width 19 height 20
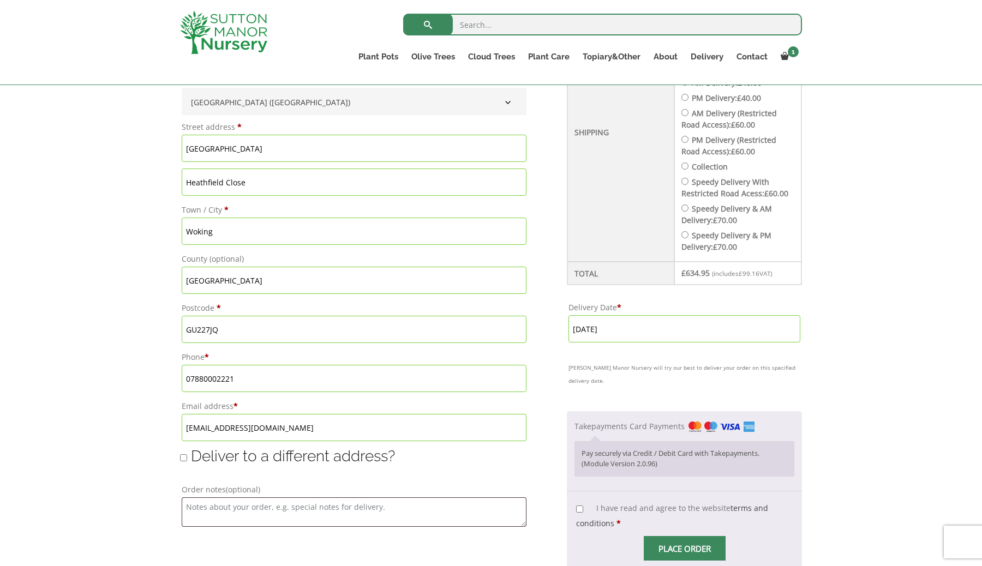
click at [581, 506] on input "I have read and agree to the website terms and conditions *" at bounding box center [579, 509] width 7 height 7
checkbox input "true"
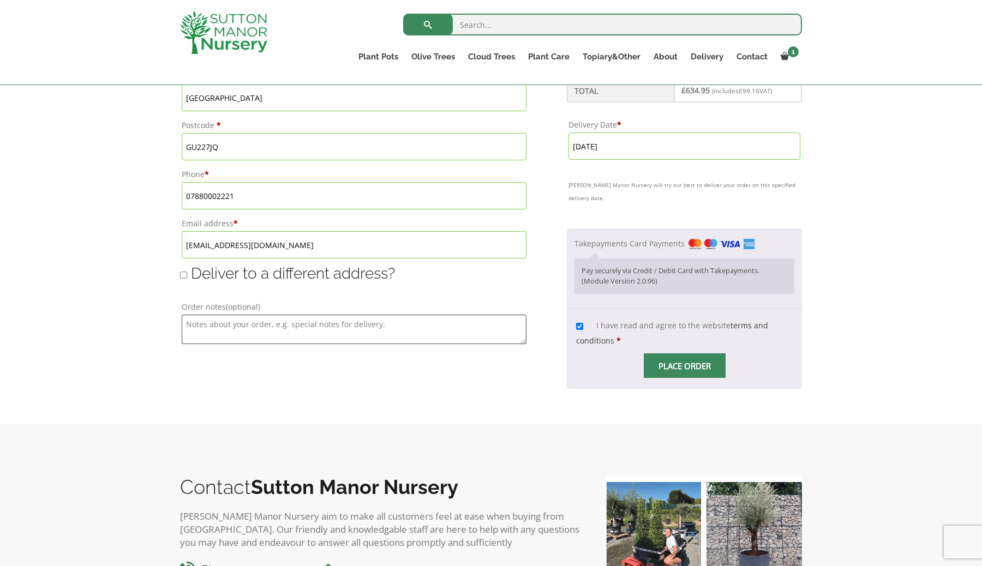
scroll to position [660, 0]
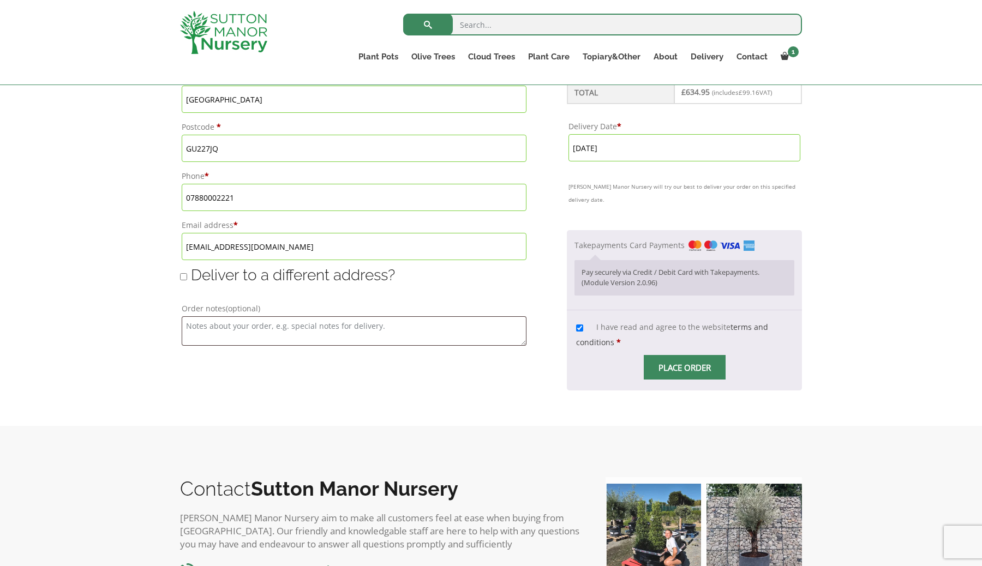
click at [672, 355] on span "Place order" at bounding box center [685, 367] width 82 height 25
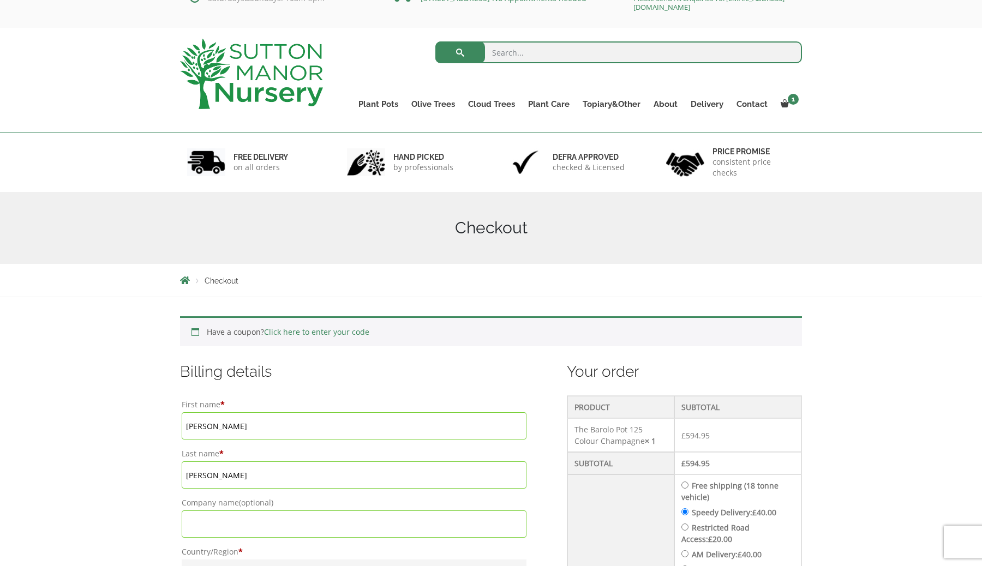
scroll to position [0, 0]
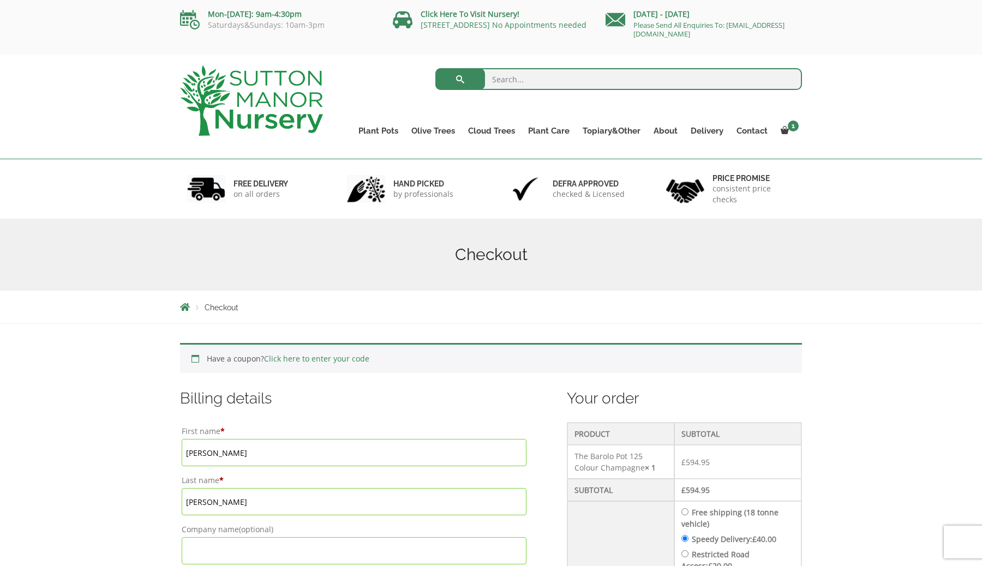
click at [300, 362] on link "Click here to enter your code" at bounding box center [316, 358] width 105 height 10
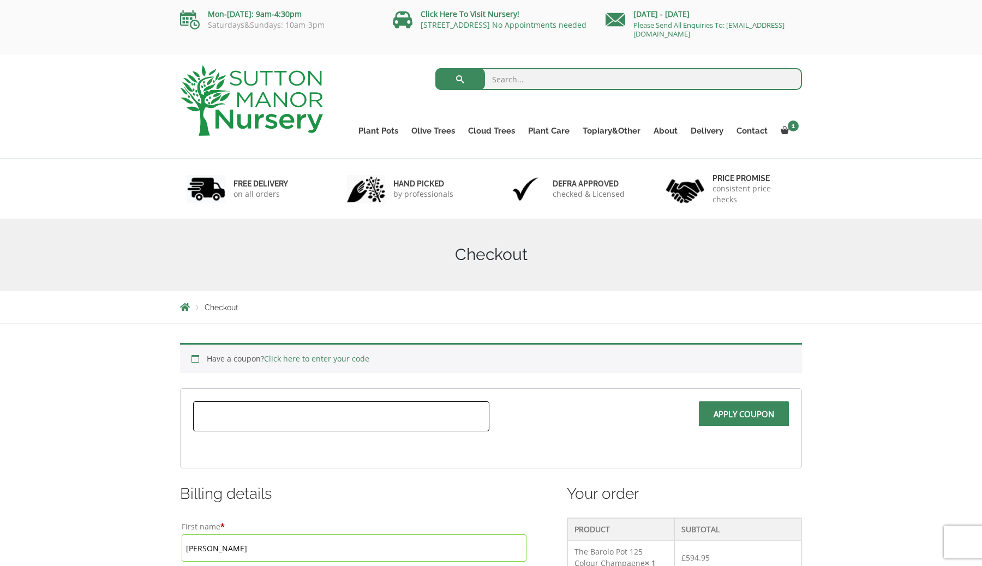
click at [248, 416] on input "text" at bounding box center [341, 416] width 296 height 30
click at [204, 417] on input "wlcome10" at bounding box center [341, 416] width 296 height 30
type input "welcome10"
click at [759, 416] on span "Apply coupon" at bounding box center [744, 417] width 90 height 32
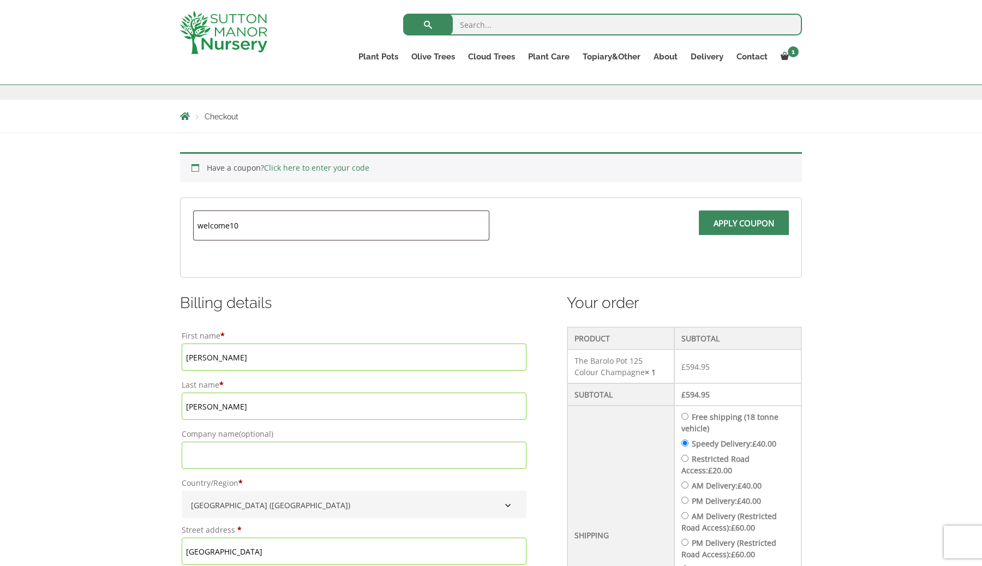
scroll to position [163, 0]
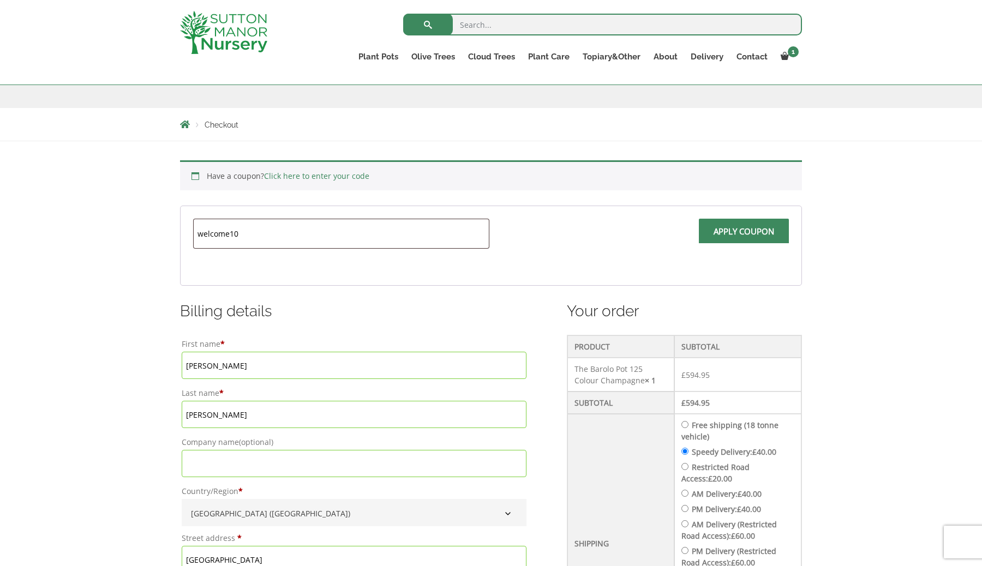
click at [710, 233] on input "Apply coupon" at bounding box center [744, 231] width 90 height 25
click at [364, 235] on input "welcome10" at bounding box center [341, 234] width 296 height 30
drag, startPoint x: 345, startPoint y: 233, endPoint x: 163, endPoint y: 233, distance: 182.7
click at [237, 234] on input "text" at bounding box center [341, 234] width 296 height 30
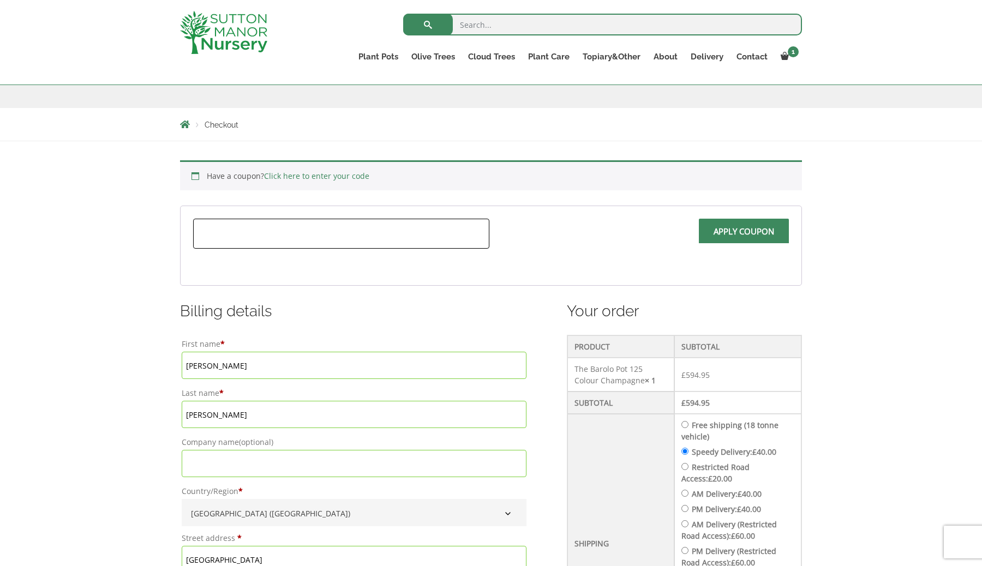
paste input "welcome10"
click at [744, 235] on span at bounding box center [744, 235] width 0 height 0
click at [723, 230] on input "Apply coupon" at bounding box center [744, 231] width 90 height 25
drag, startPoint x: 251, startPoint y: 240, endPoint x: 189, endPoint y: 240, distance: 61.6
click at [189, 240] on form "welcome10 Apply coupon" at bounding box center [491, 246] width 622 height 80
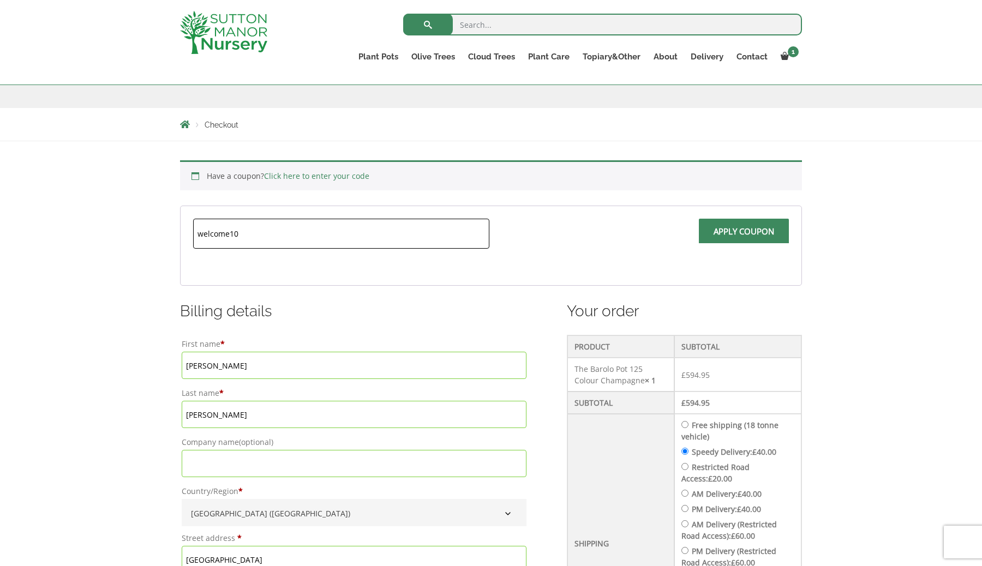
drag, startPoint x: 265, startPoint y: 236, endPoint x: 176, endPoint y: 236, distance: 89.5
type input "/"
click at [735, 223] on span "Apply coupon" at bounding box center [744, 235] width 90 height 32
click at [722, 226] on input "Apply coupon" at bounding box center [744, 231] width 90 height 25
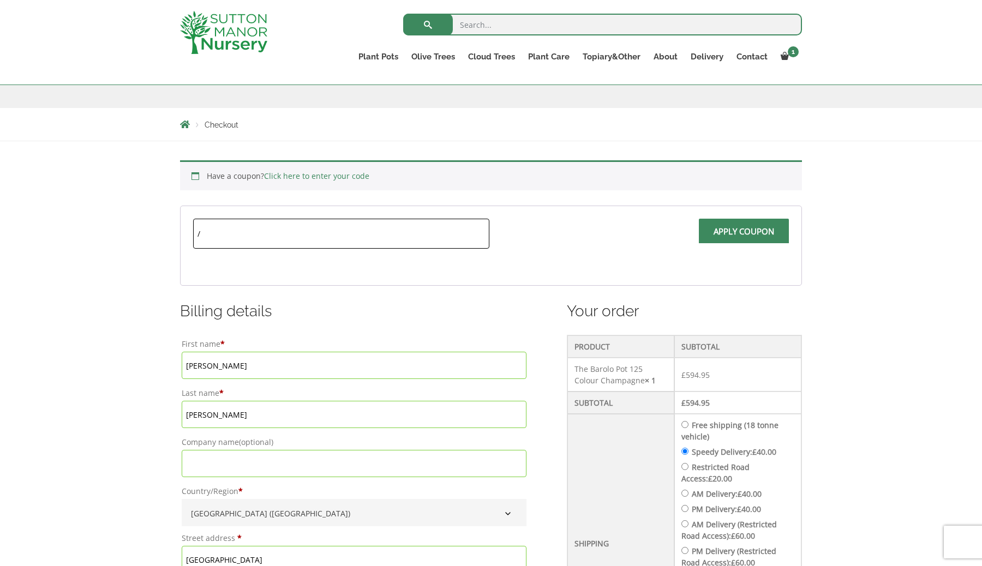
scroll to position [173, 0]
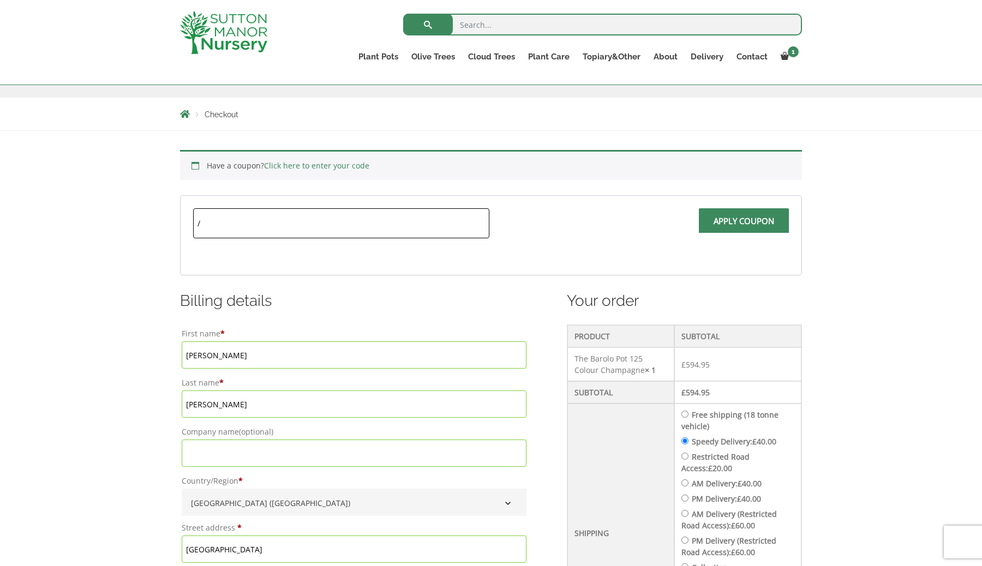
click at [261, 224] on input "/" at bounding box center [341, 223] width 296 height 30
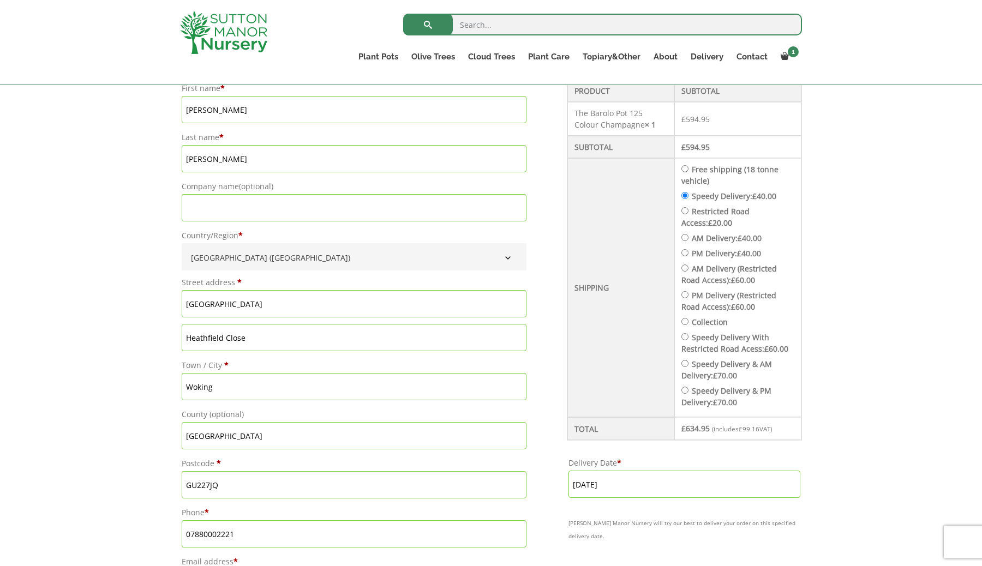
scroll to position [418, 0]
click at [243, 437] on input "[GEOGRAPHIC_DATA]" at bounding box center [354, 436] width 345 height 27
type input "[GEOGRAPHIC_DATA]"
click at [226, 492] on input "GU227JQ" at bounding box center [354, 485] width 345 height 27
type input "GU227JQ"
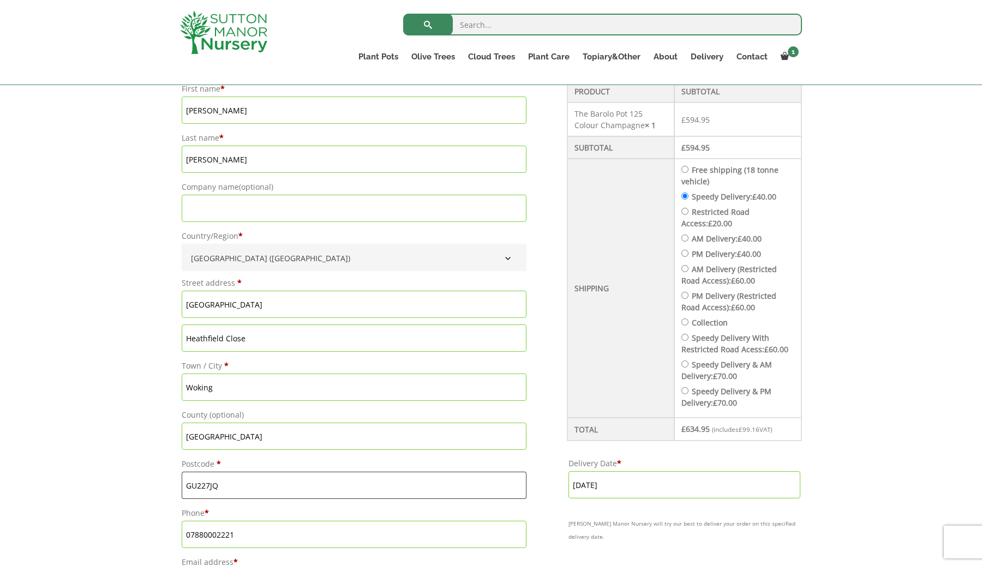
click at [382, 536] on input "07880002221" at bounding box center [354, 534] width 345 height 27
type input "07880002221"
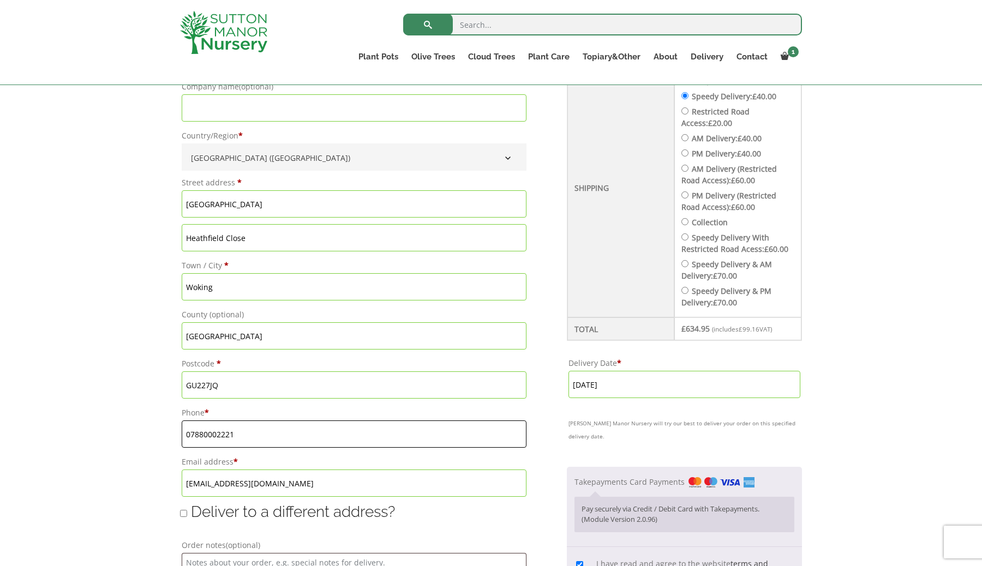
scroll to position [630, 0]
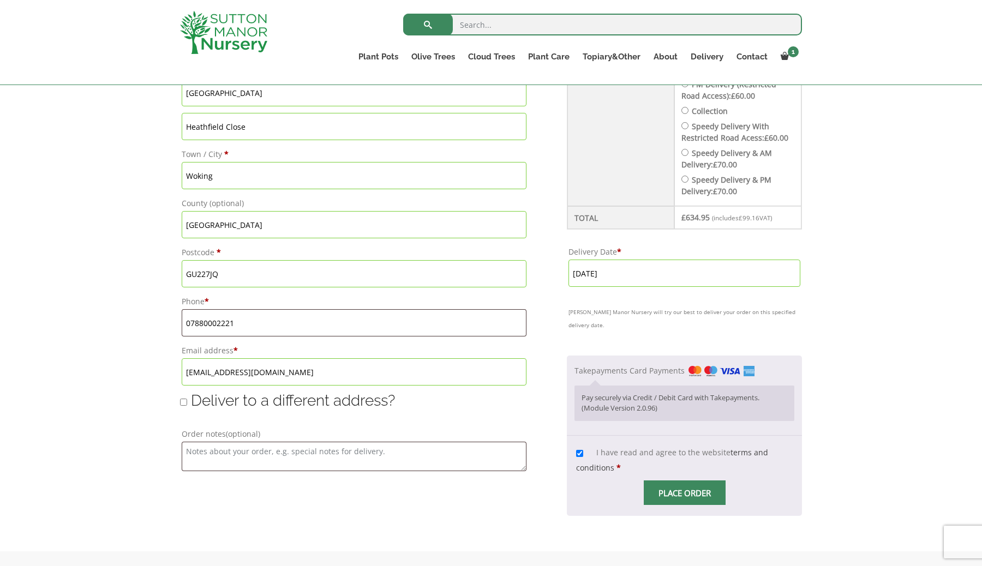
click at [317, 362] on input "[EMAIL_ADDRESS][DOMAIN_NAME]" at bounding box center [354, 371] width 345 height 27
click at [319, 374] on input "[EMAIL_ADDRESS][DOMAIN_NAME]" at bounding box center [354, 371] width 345 height 27
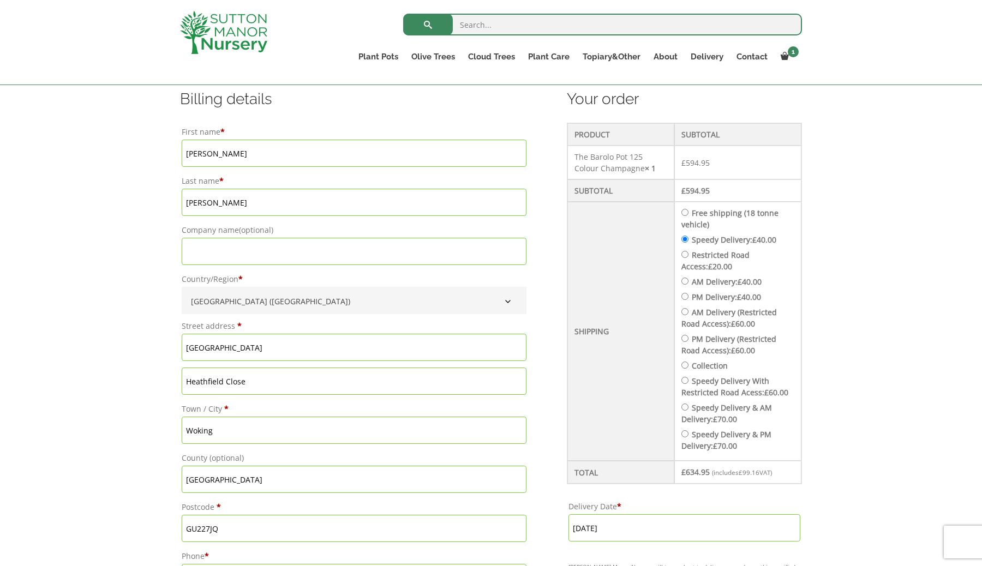
scroll to position [372, 0]
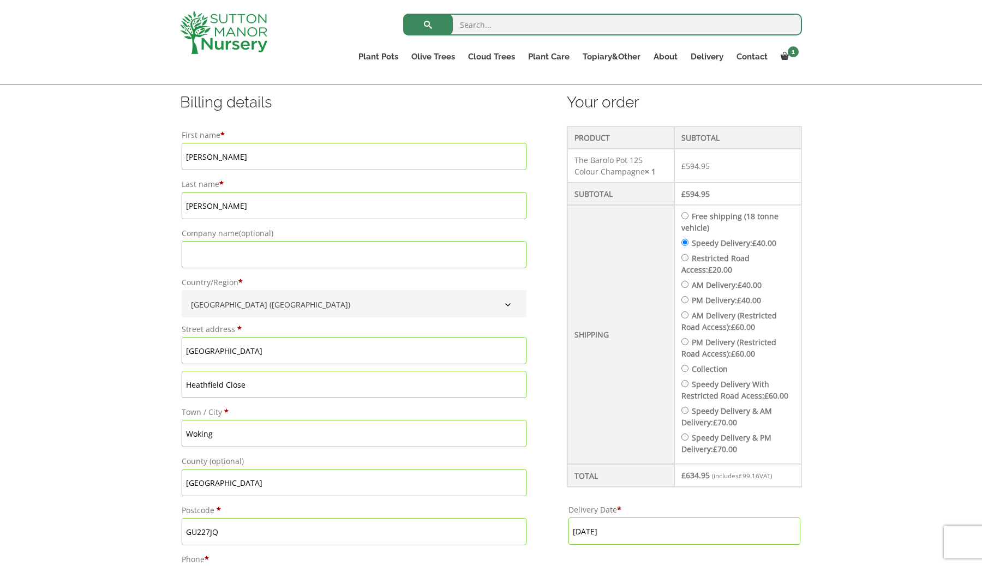
click at [702, 220] on label "Free shipping (18 tonne vehicle)" at bounding box center [729, 222] width 97 height 22
click at [688, 219] on input "Free shipping (18 tonne vehicle)" at bounding box center [684, 215] width 7 height 7
radio input "true"
click at [692, 218] on div "Checkout" at bounding box center [684, 307] width 234 height 361
click at [682, 542] on input "Delivery Date *" at bounding box center [684, 531] width 232 height 27
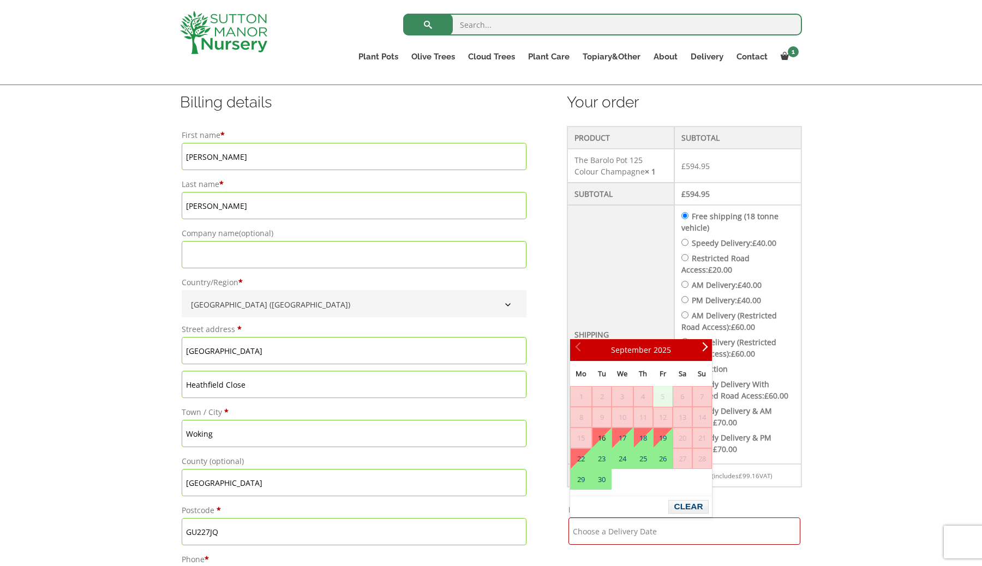
click at [682, 542] on input "Delivery Date *" at bounding box center [684, 531] width 232 height 27
click at [688, 243] on input "Speedy Delivery: £ 40.00" at bounding box center [684, 242] width 7 height 7
radio input "true"
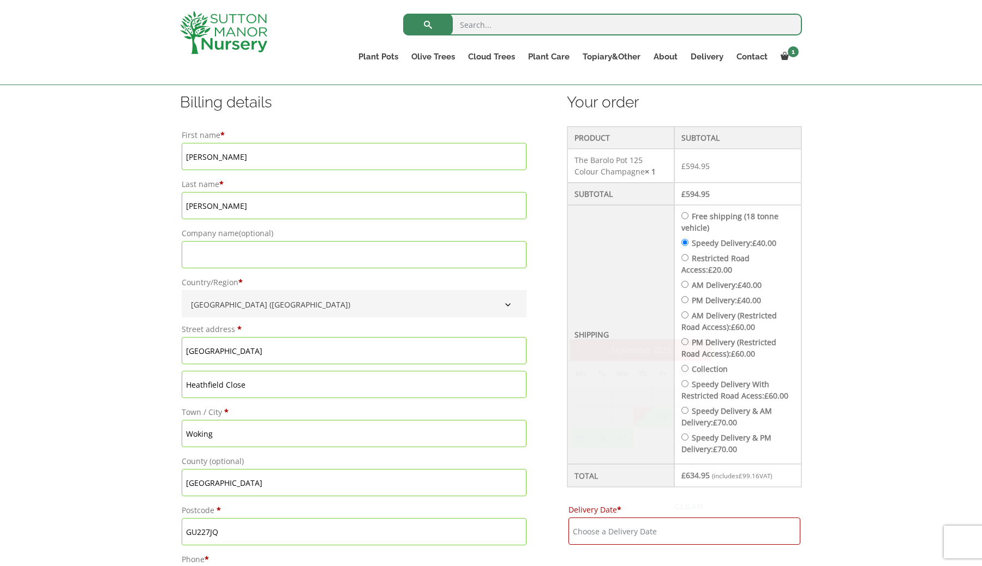
click at [660, 537] on input "Delivery Date *" at bounding box center [684, 531] width 232 height 27
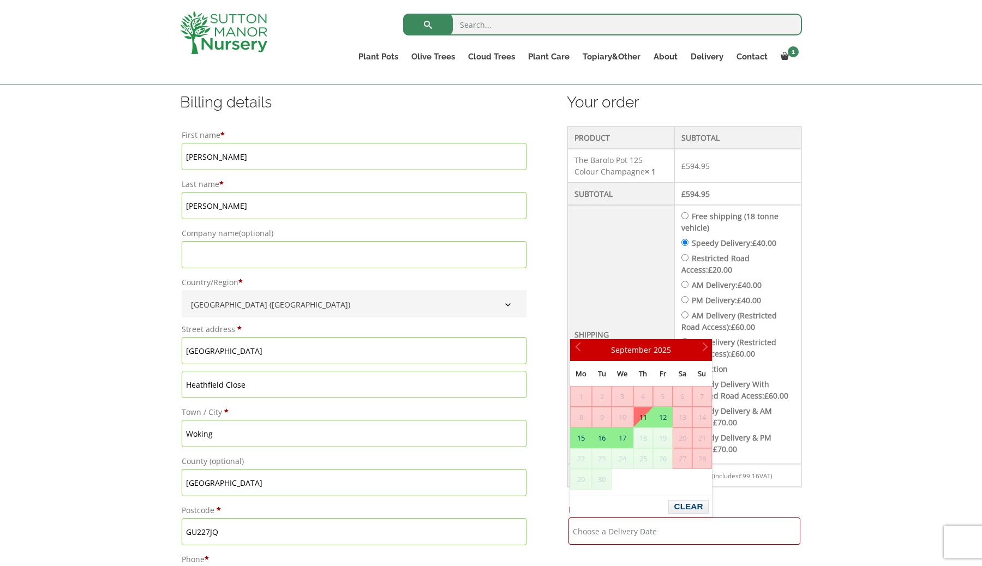
click at [645, 418] on link "11" at bounding box center [643, 417] width 19 height 20
type input "[DATE]"
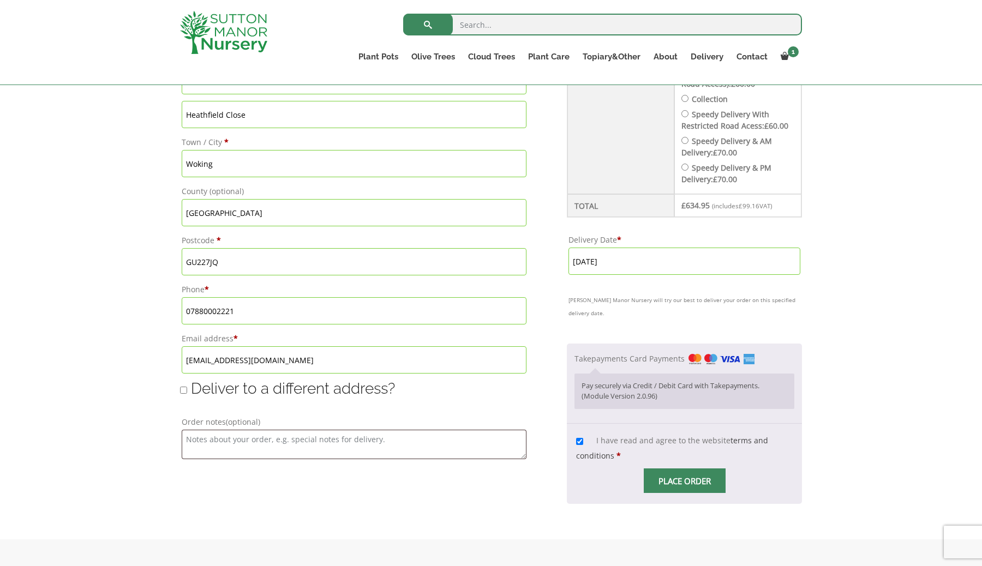
scroll to position [645, 0]
click at [680, 469] on input "Place order" at bounding box center [685, 478] width 82 height 25
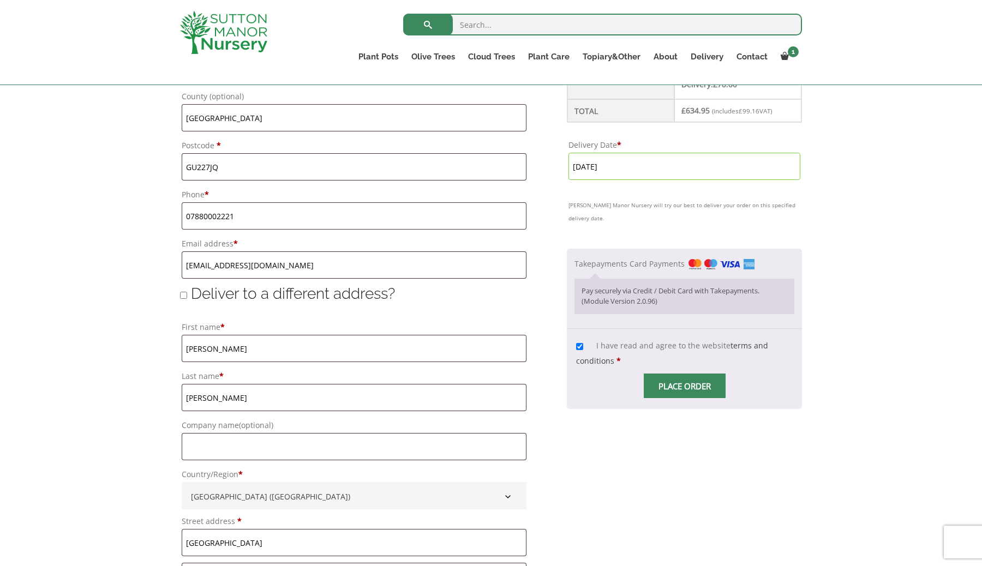
scroll to position [644, 0]
click at [685, 384] on span "Checkout" at bounding box center [685, 384] width 0 height 0
click at [681, 374] on input "Place order" at bounding box center [685, 383] width 82 height 25
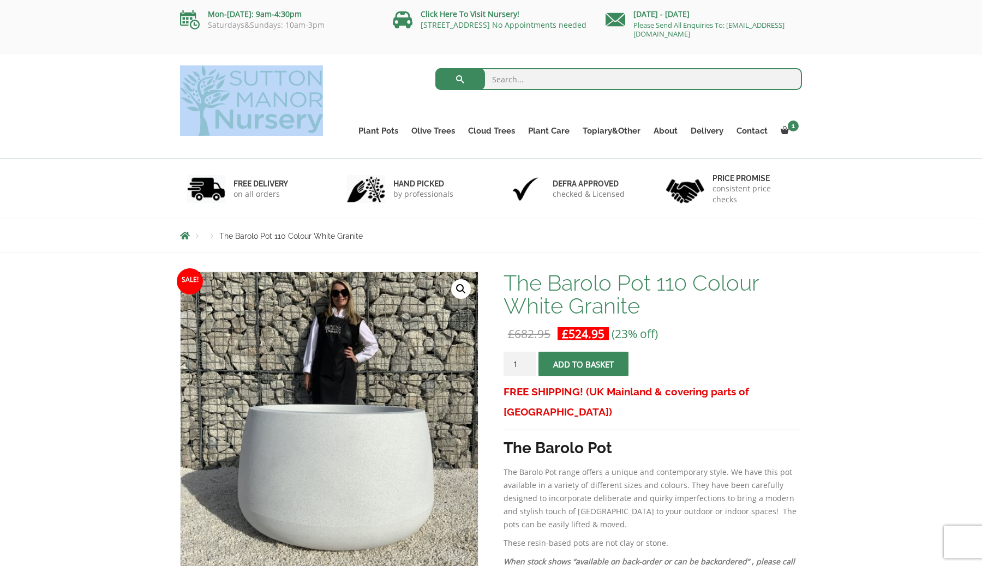
drag, startPoint x: 329, startPoint y: 125, endPoint x: 229, endPoint y: 81, distance: 109.4
click at [229, 81] on div at bounding box center [252, 101] width 160 height 92
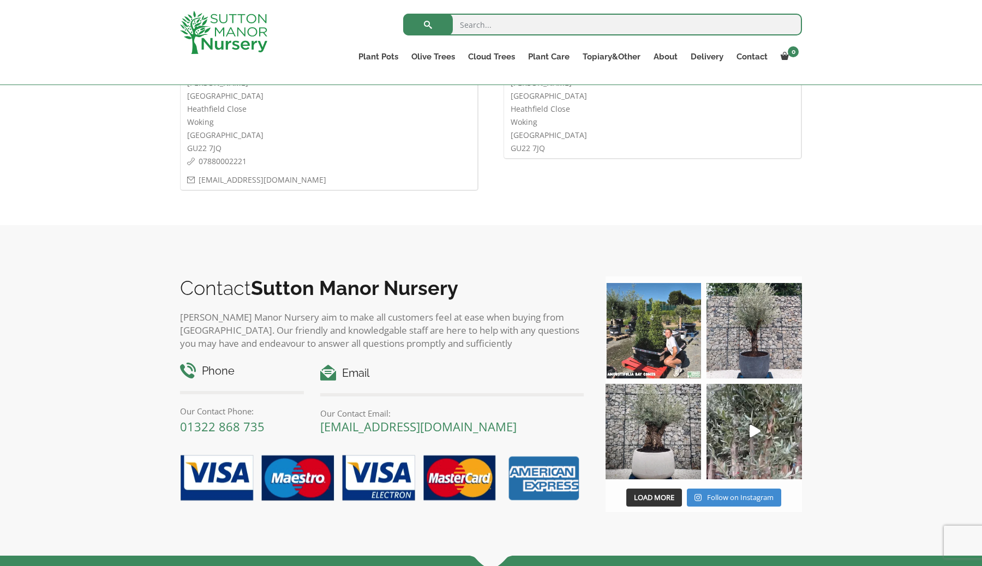
scroll to position [614, 0]
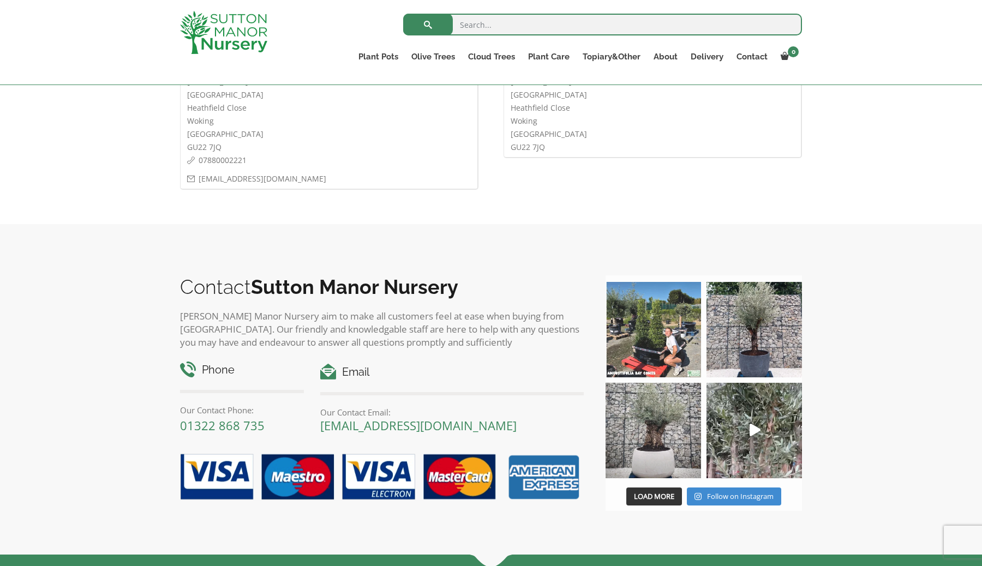
click at [644, 434] on img at bounding box center [652, 430] width 95 height 95
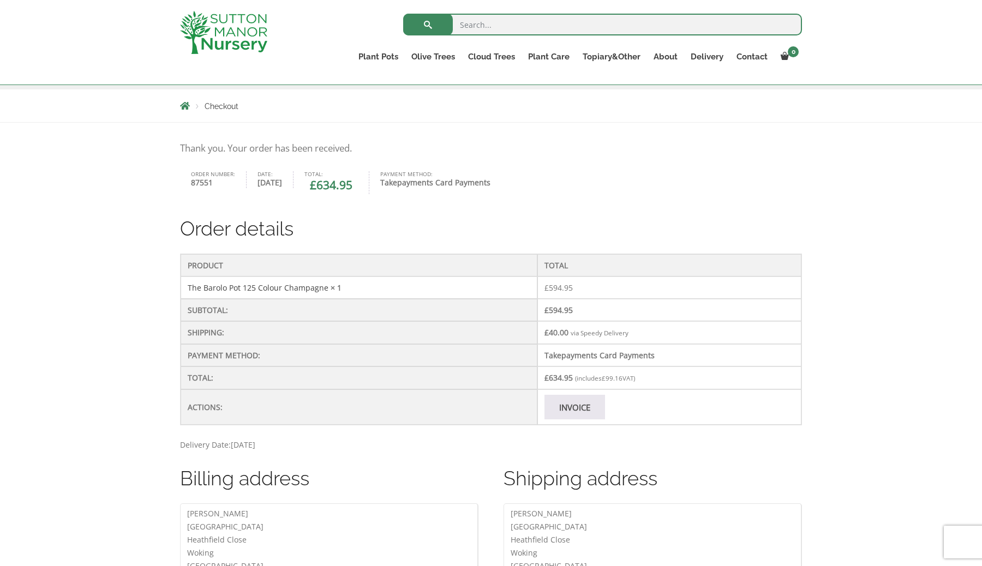
scroll to position [0, 0]
